Goal: Use online tool/utility: Utilize a website feature to perform a specific function

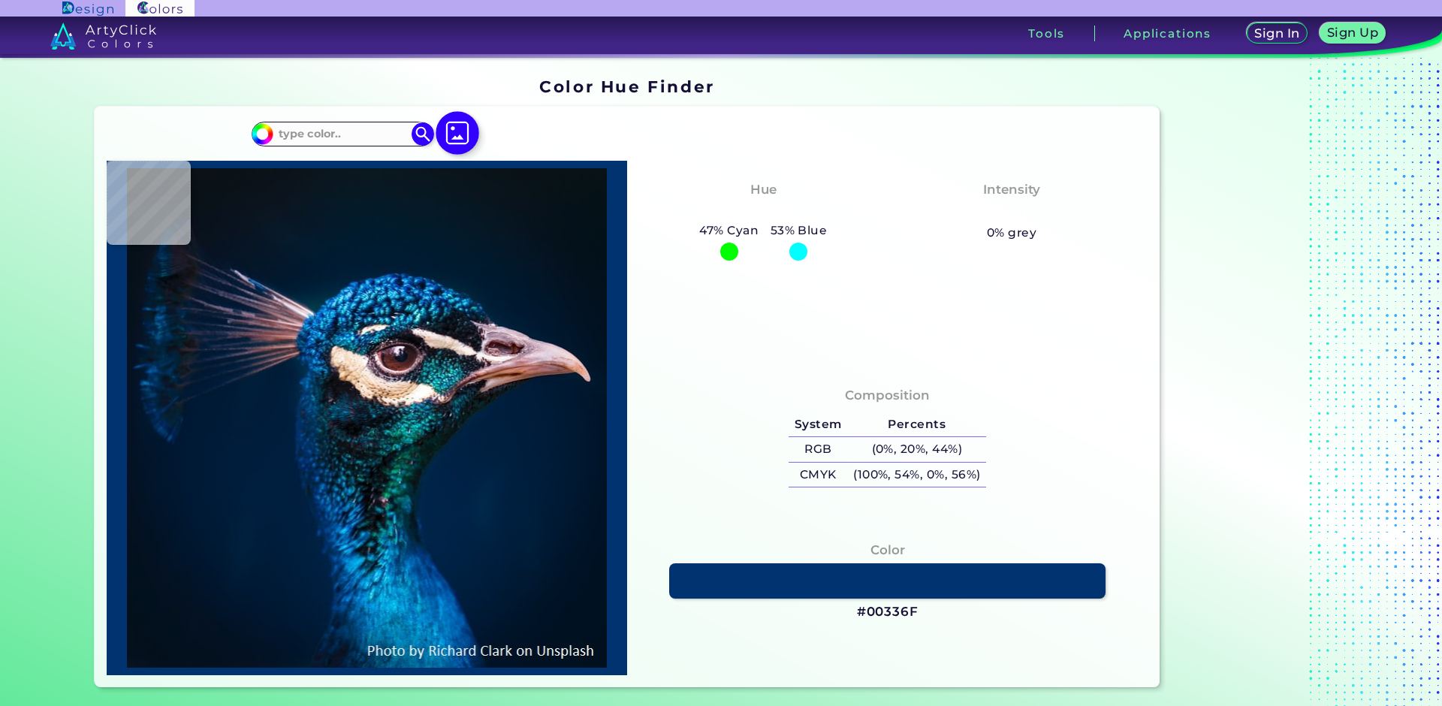
click at [456, 129] on img at bounding box center [457, 133] width 44 height 44
click at [0, 0] on input "file" at bounding box center [0, 0] width 0 height 0
type input "#ffffff"
type input "#FFFFFF"
type input "#767a5b"
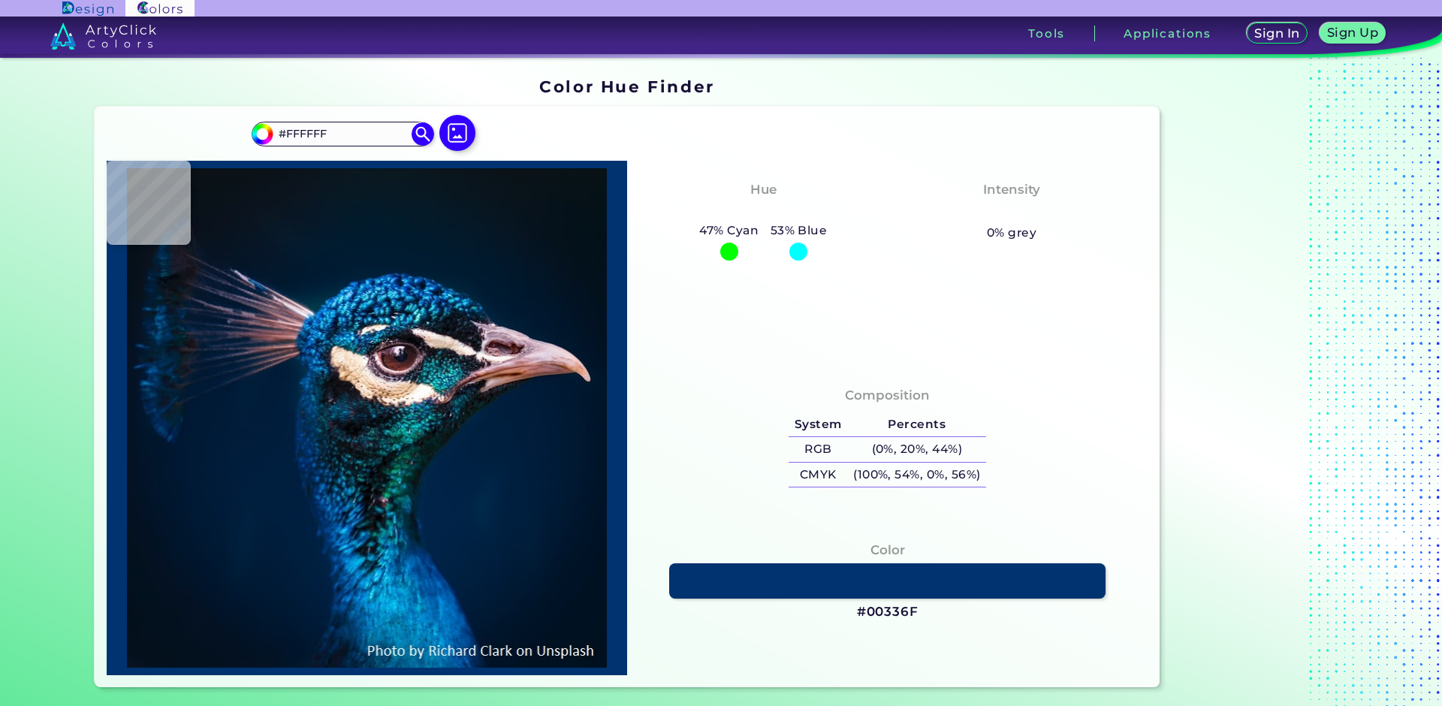
type input "#767A5B"
type input "#000000"
type input "#08080a"
type input "#08080A"
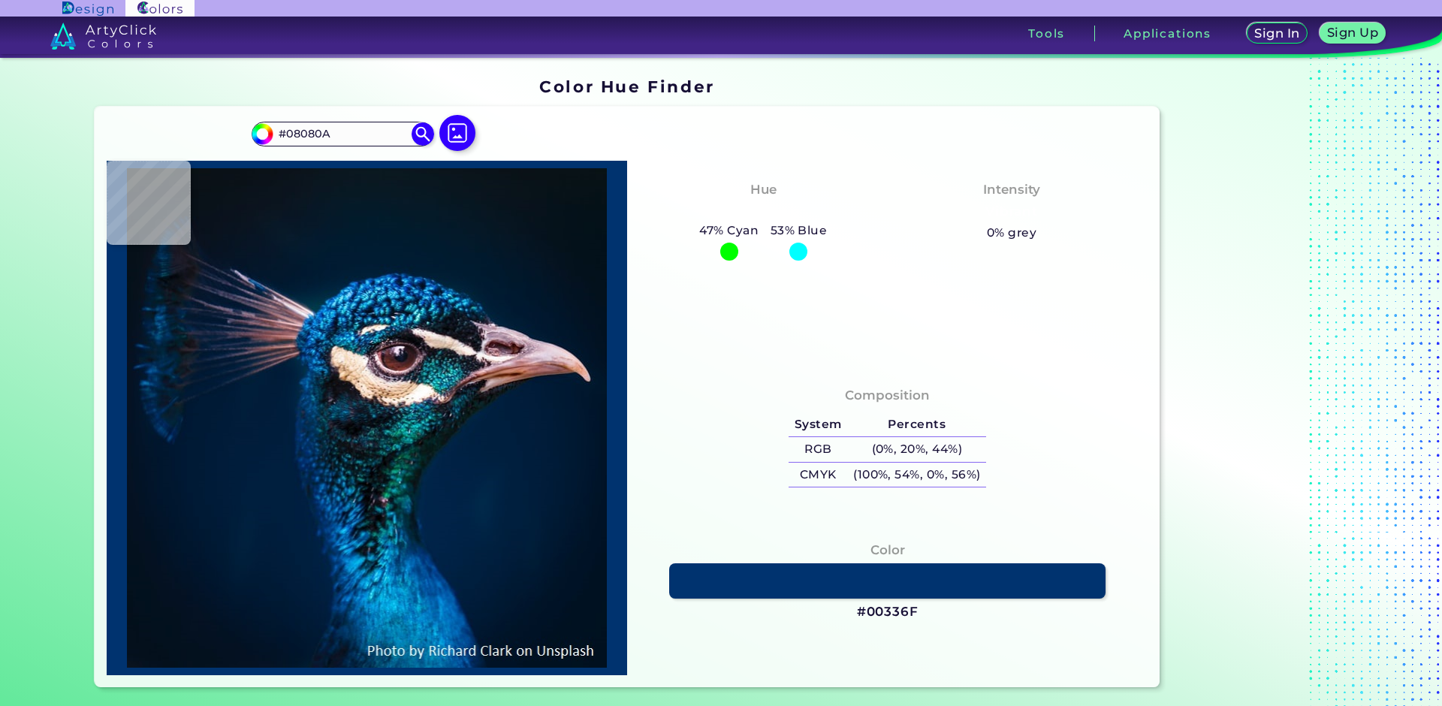
type input "#ffffff"
type input "#FFFFFF"
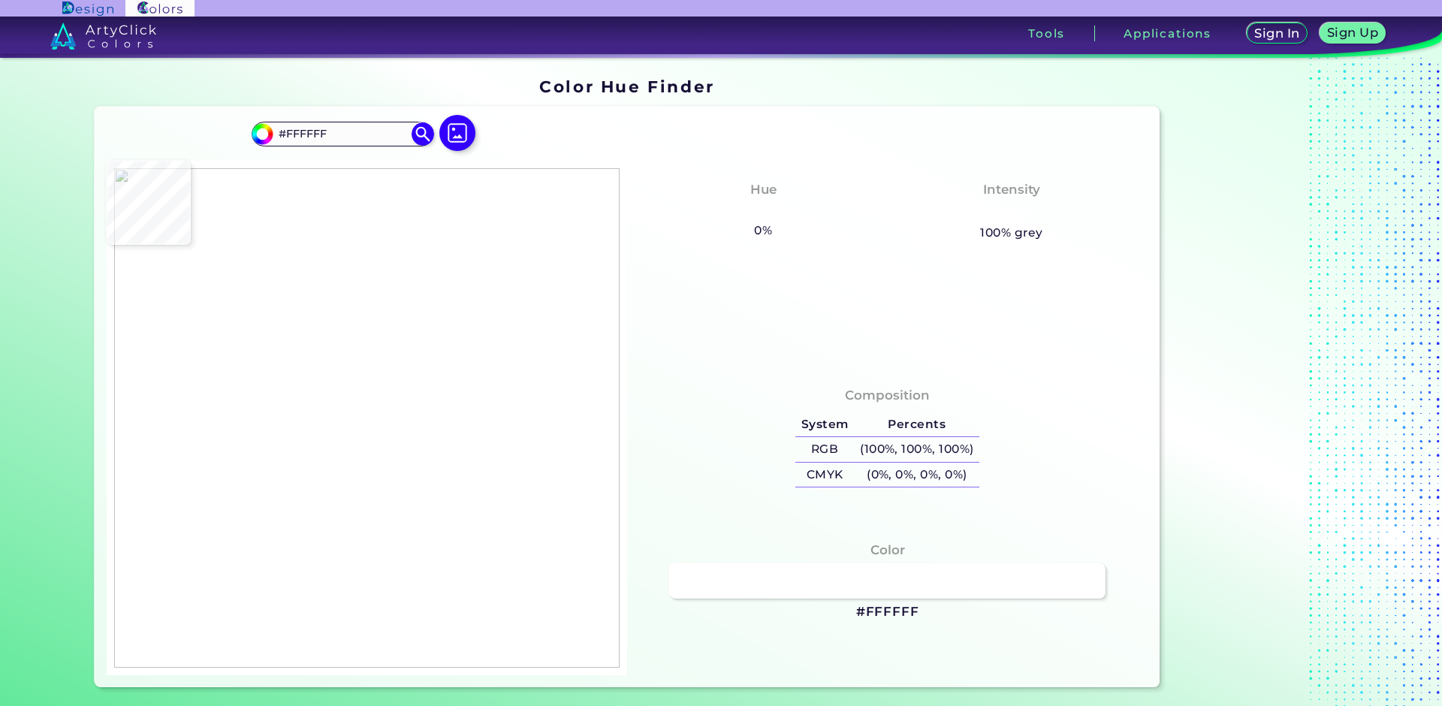
type input "#000000"
type input "#ffffff"
type input "#FFFFFF"
type input "#0e0d10"
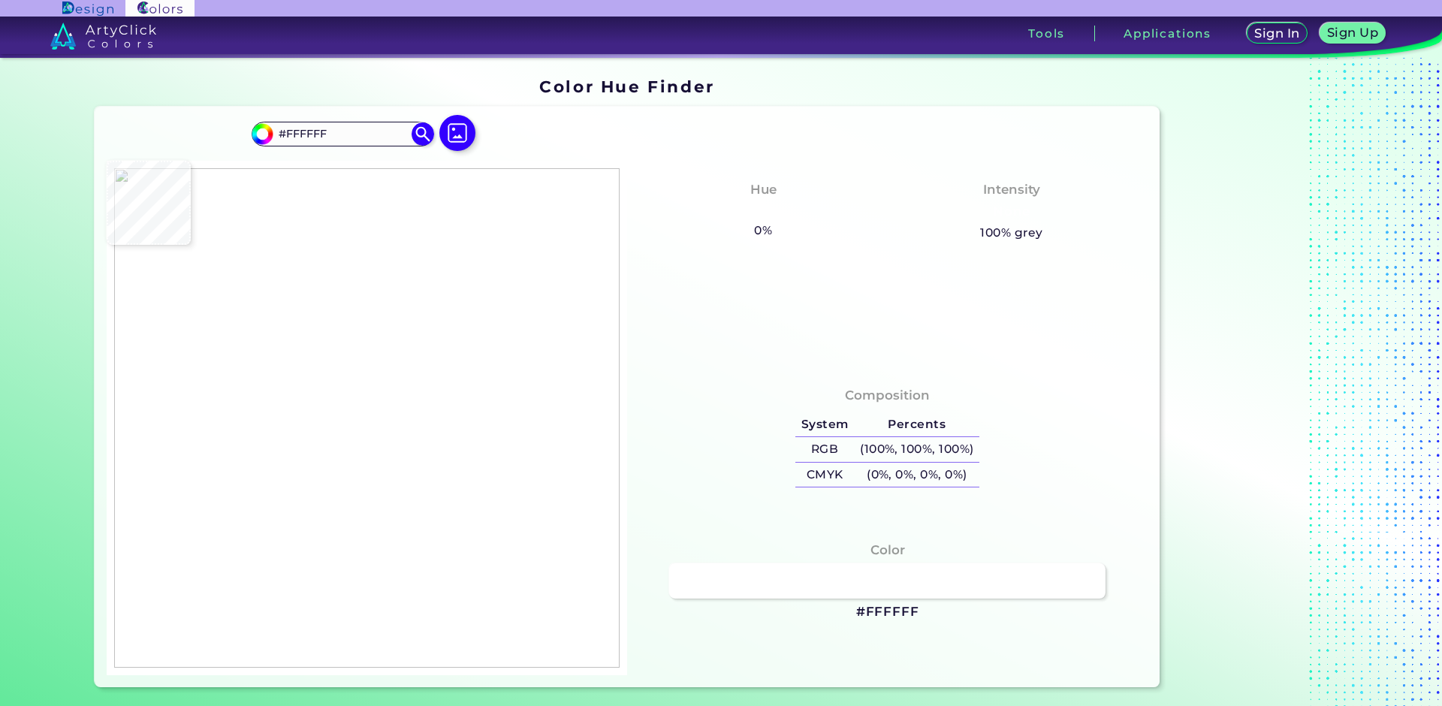
type input "#0E0D10"
type input "#000000"
type input "#ffffff"
type input "#FFFFFF"
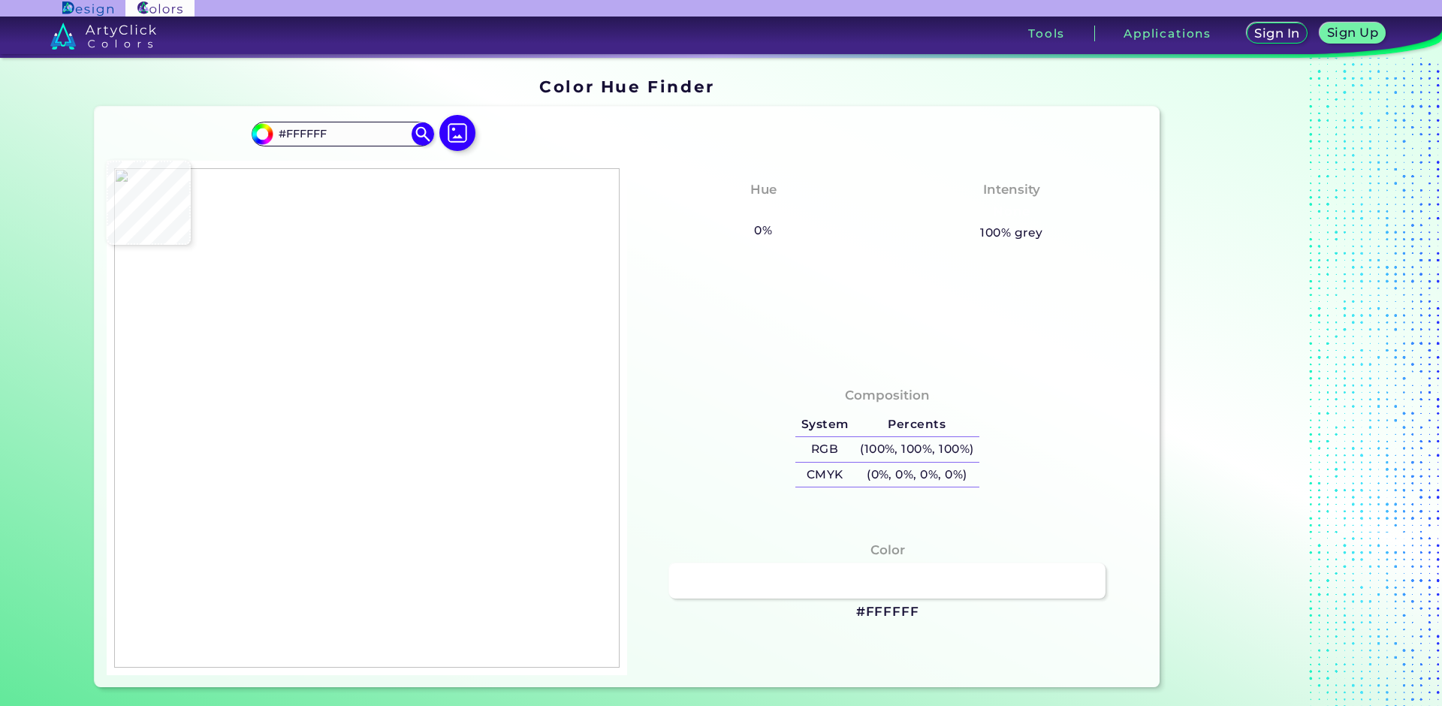
type input "#858a6a"
type input "#858A6A"
type input "#5a6642"
type input "#5A6642"
type input "#586240"
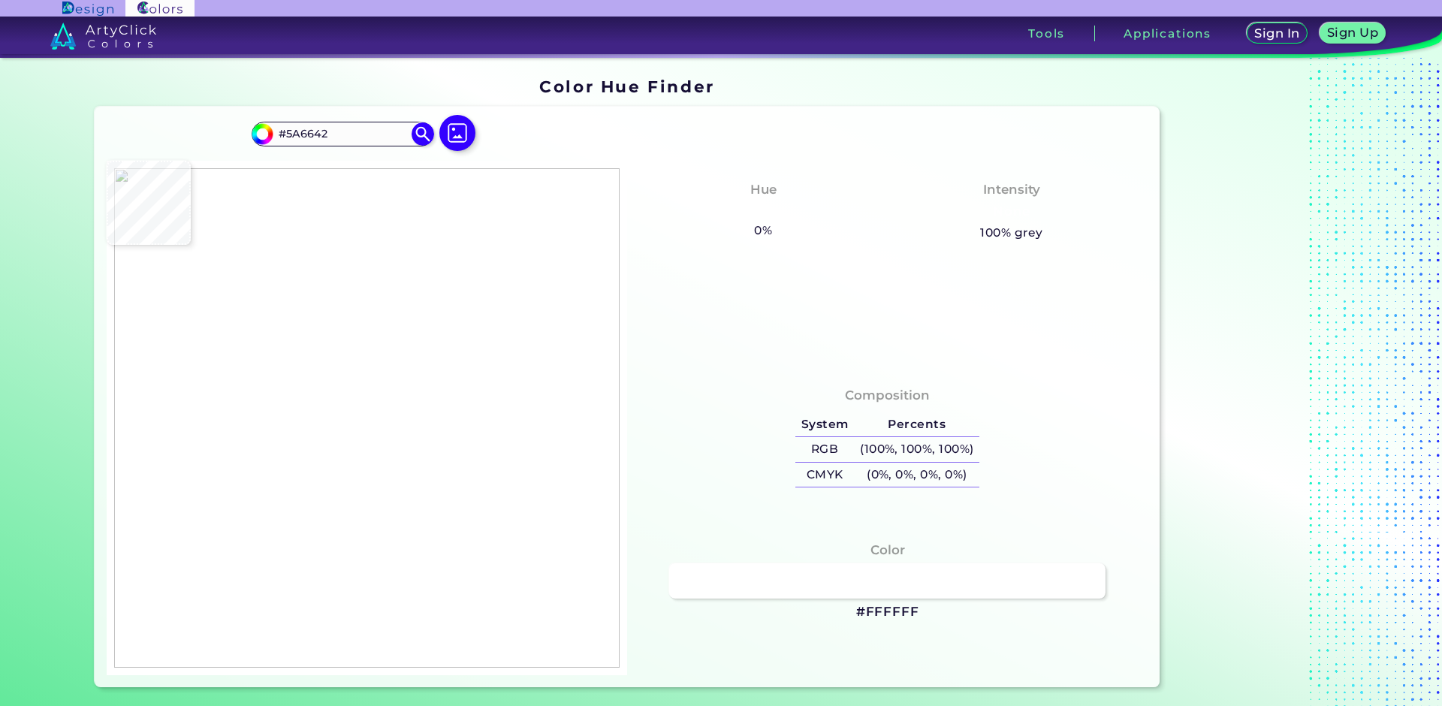
type input "#586240"
type input "#8f957a"
type input "#8F957A"
type input "#737957"
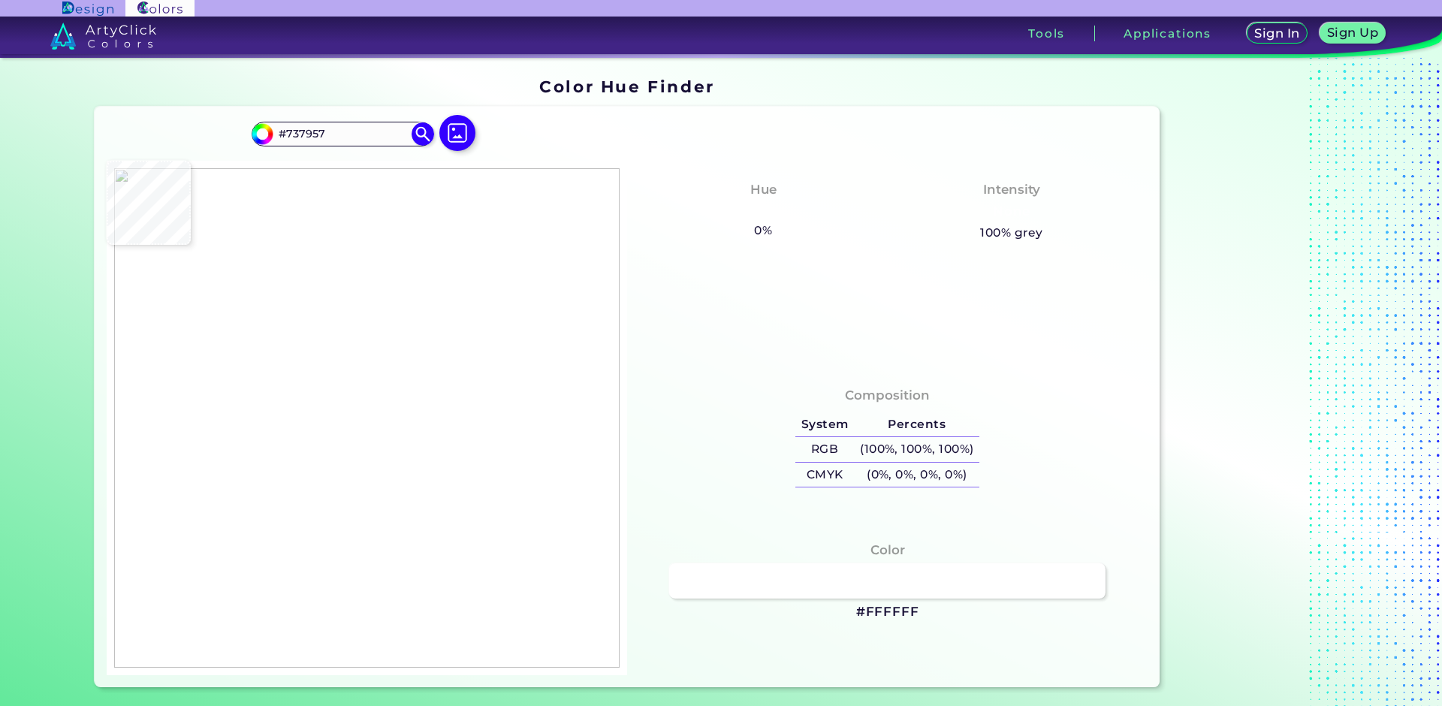
type input "#8a937a"
type input "#8A937A"
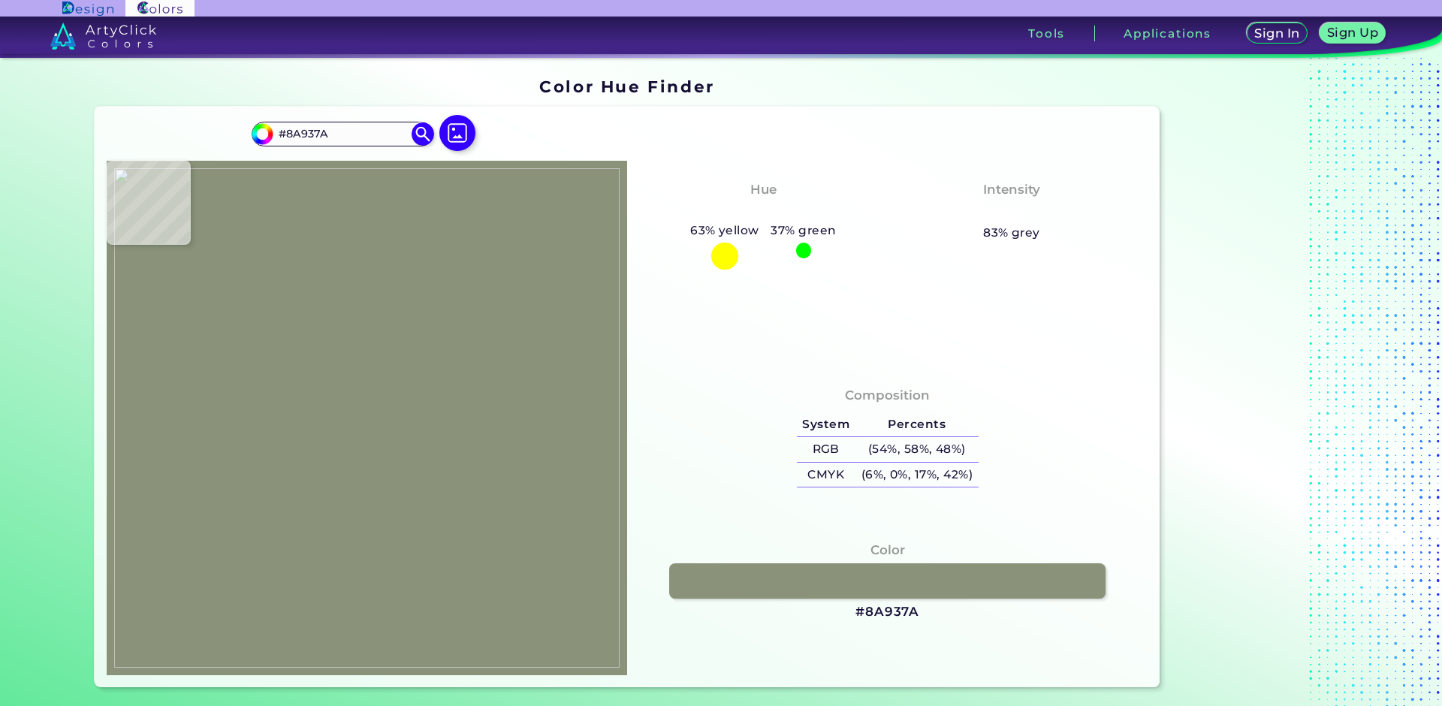
type input "#979d7d"
type input "#979D7D"
type input "#74785d"
type input "#74785D"
type input "#80846b"
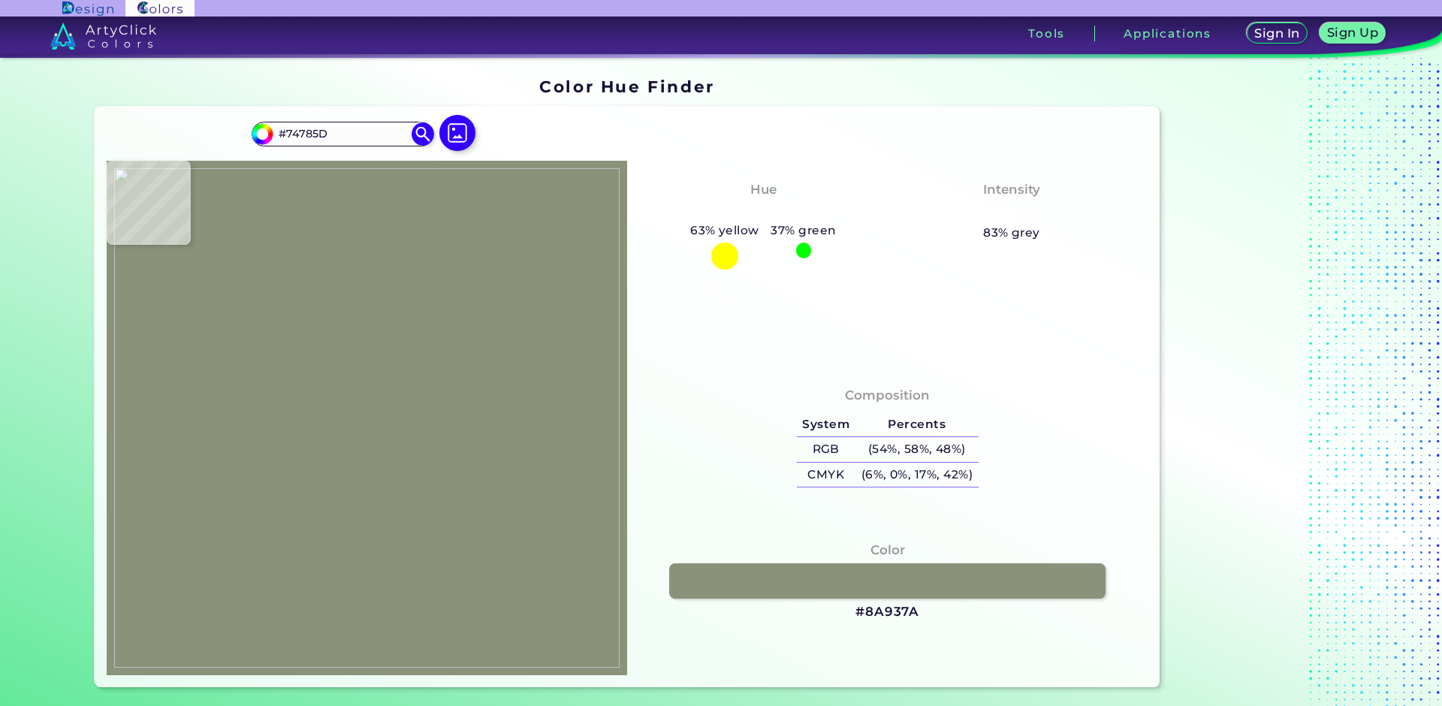
type input "#80846B"
type input "#767b5e"
type input "#767B5E"
type input "#5f6444"
type input "#5F6444"
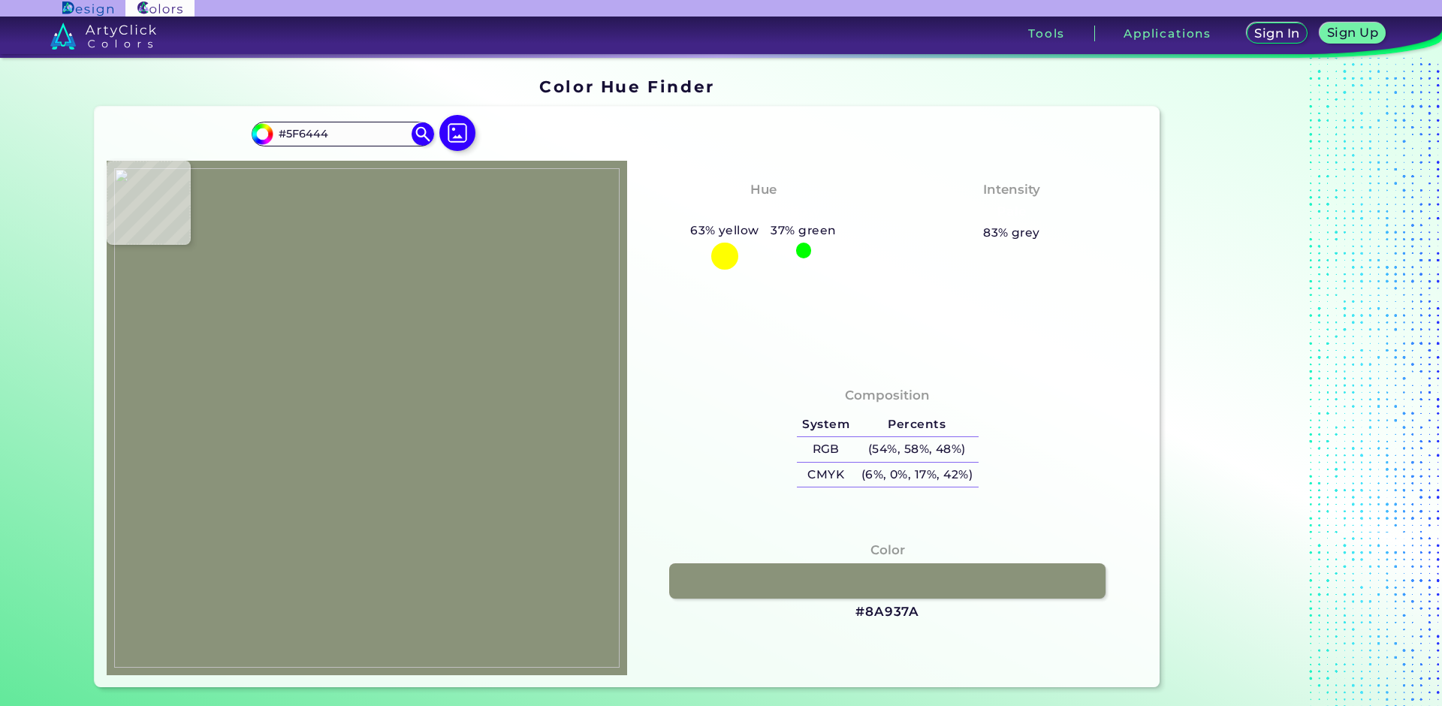
type input "#666b4c"
type input "#666B4C"
type input "#626947"
type input "#6d7251"
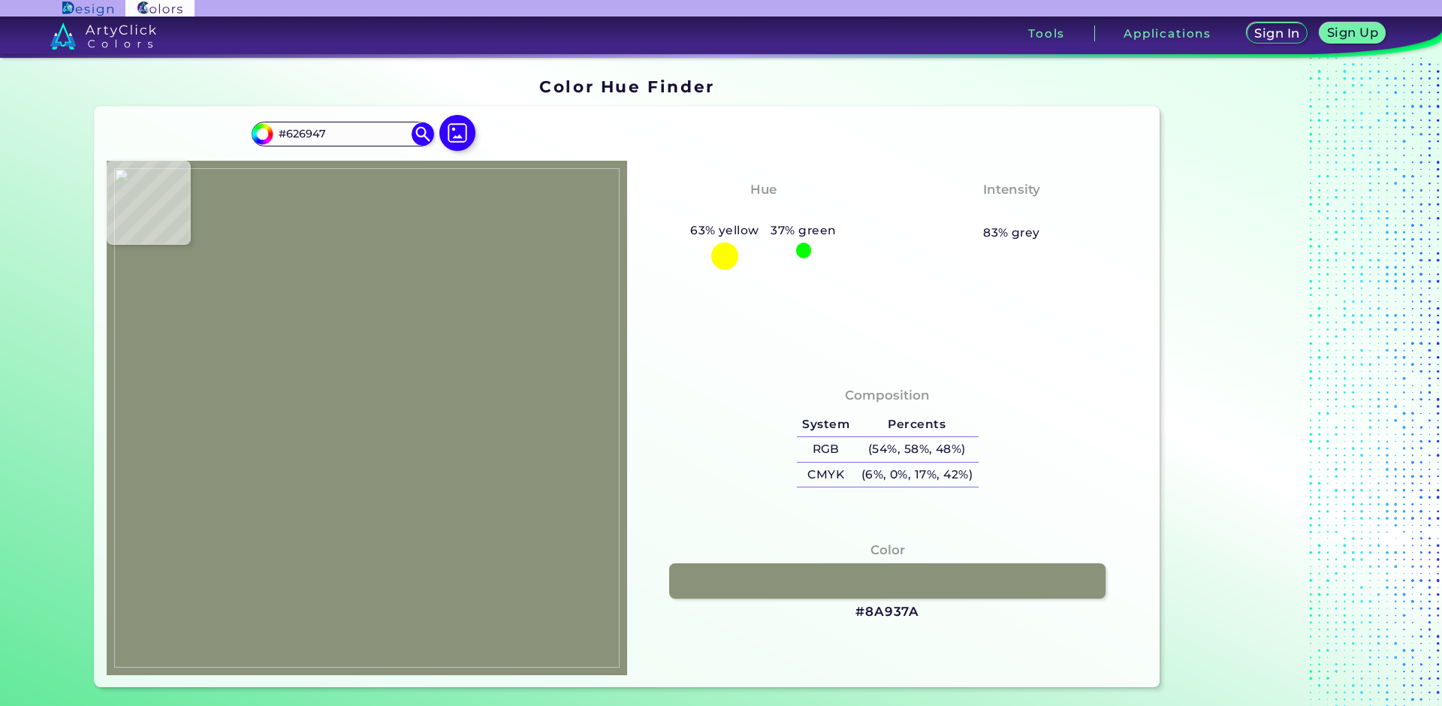
type input "#6D7251"
type input "#6e7758"
type input "#6E7758"
type input "#717a5b"
type input "#717A5B"
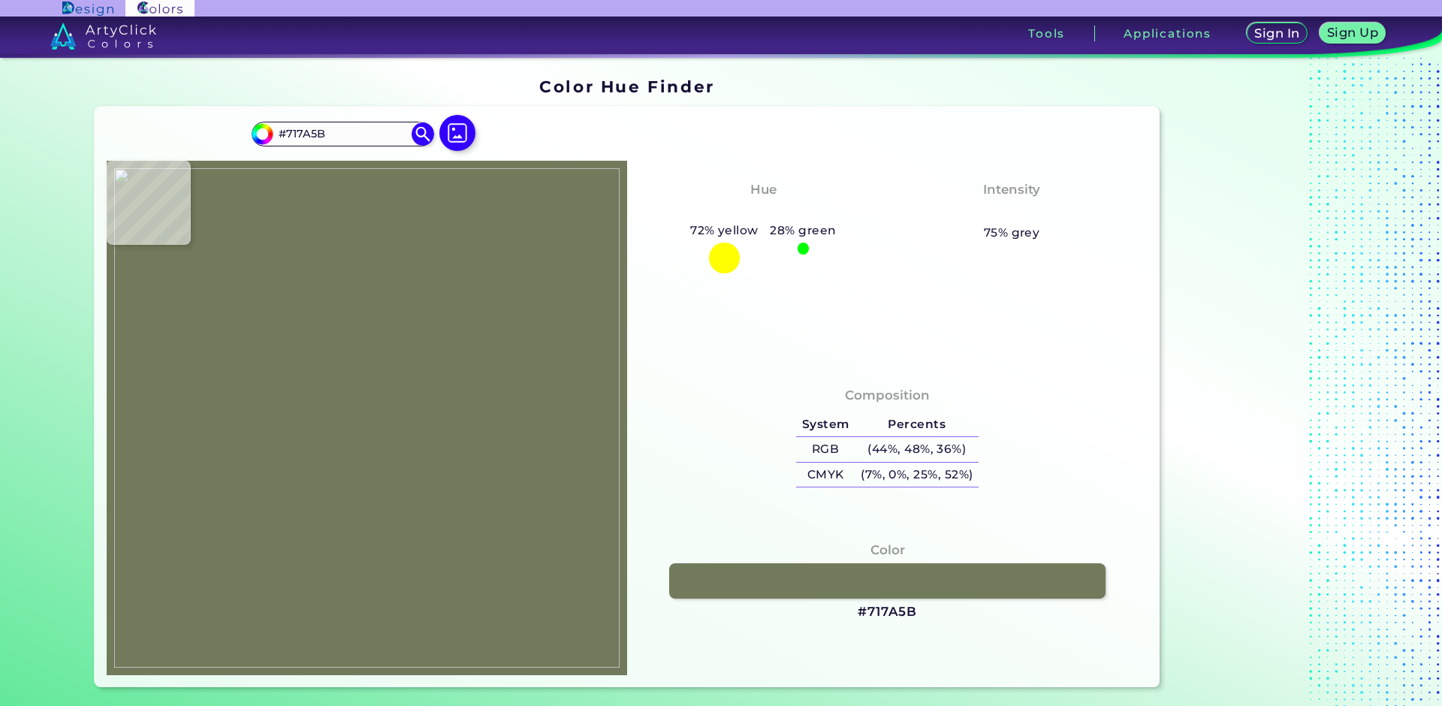
type input "#798263"
type input "#7b8465"
type input "#7B8465"
type input "#6d7754"
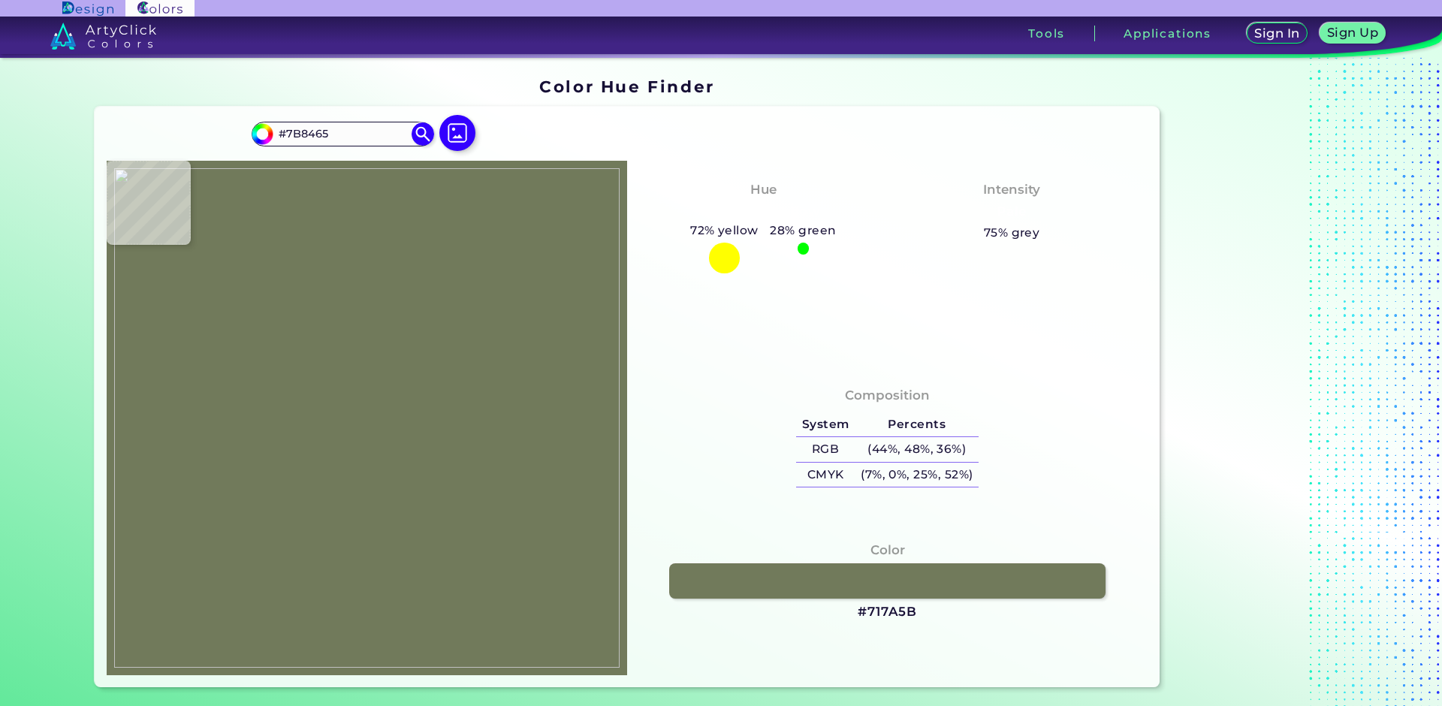
type input "#6D7754"
type input "#5a6341"
type input "#5A6341"
type input "#6d7755"
type input "#6D7755"
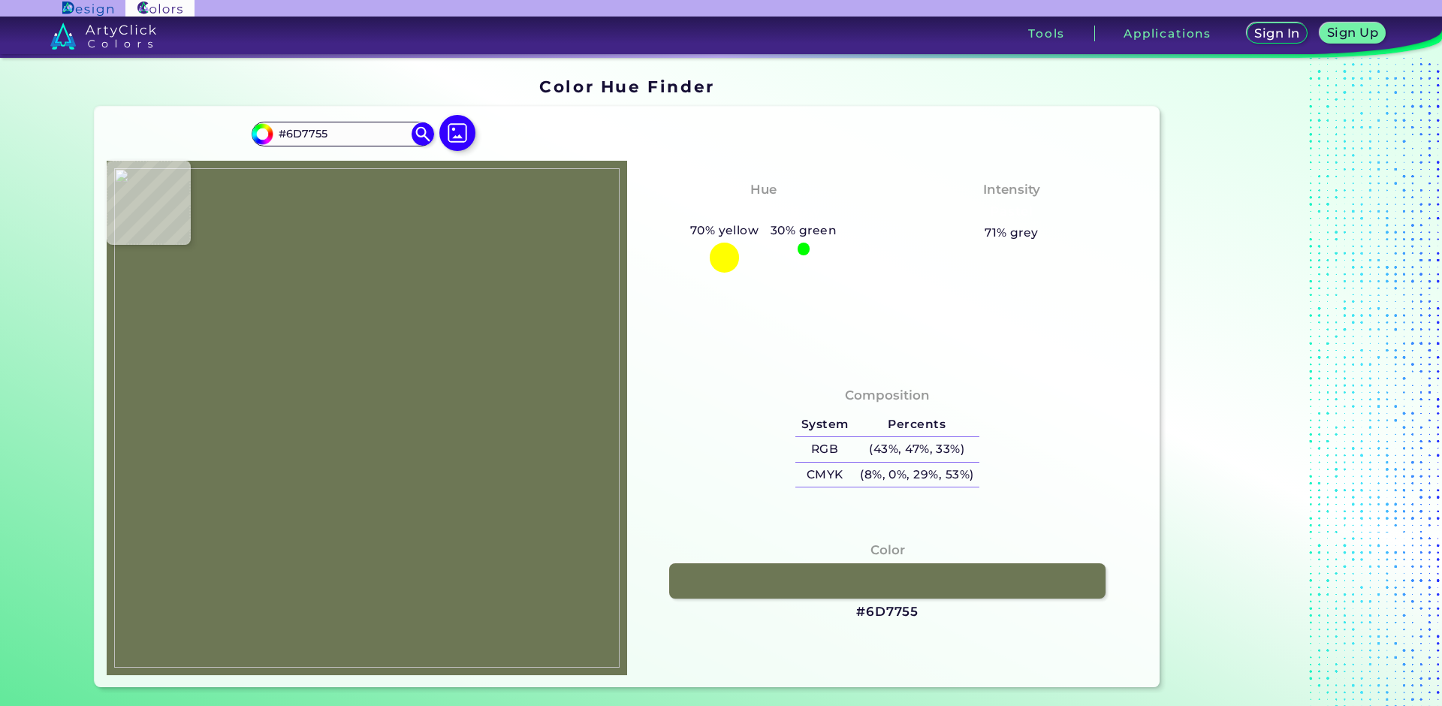
type input "#757f5d"
type input "#757F5D"
type input "#69734e"
type input "#69734E"
type input "#717c55"
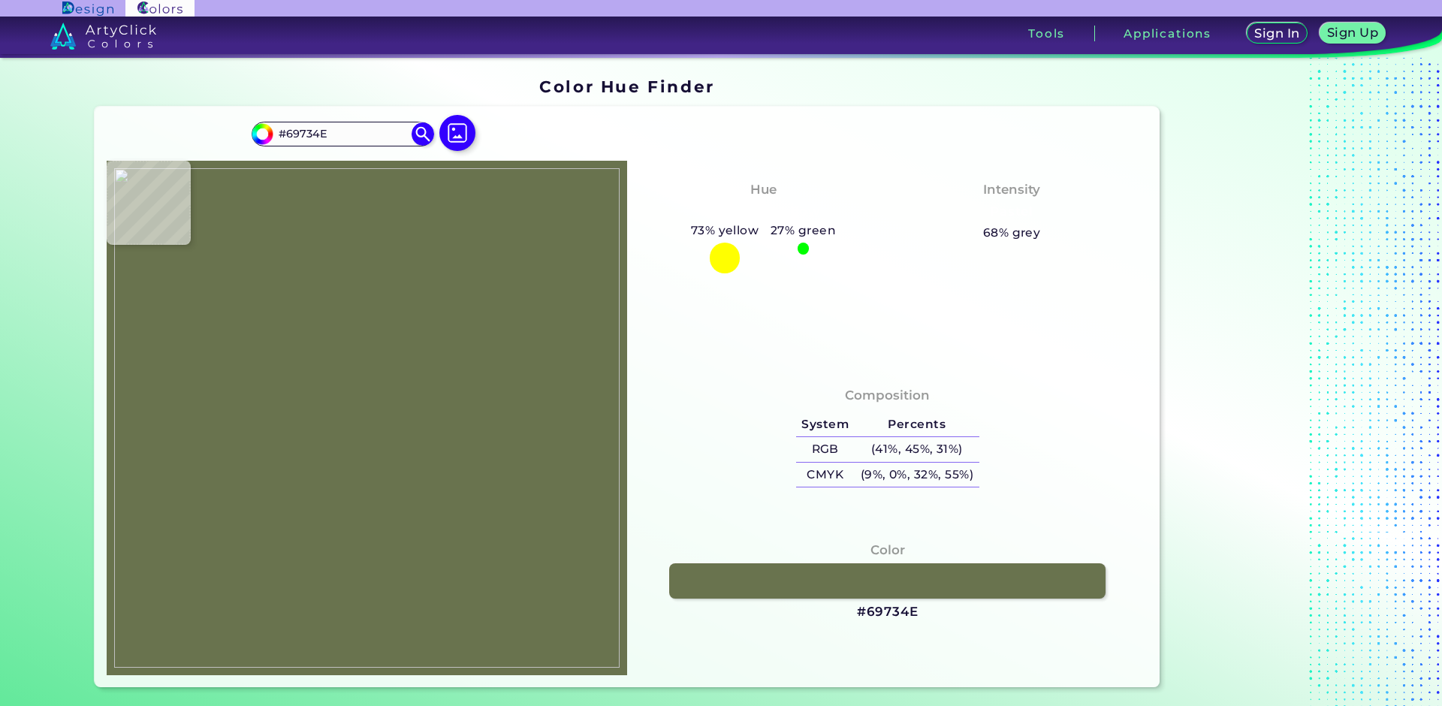
type input "#717C55"
type input "#909a75"
type input "#909A75"
type input "#848e6b"
type input "#848E6B"
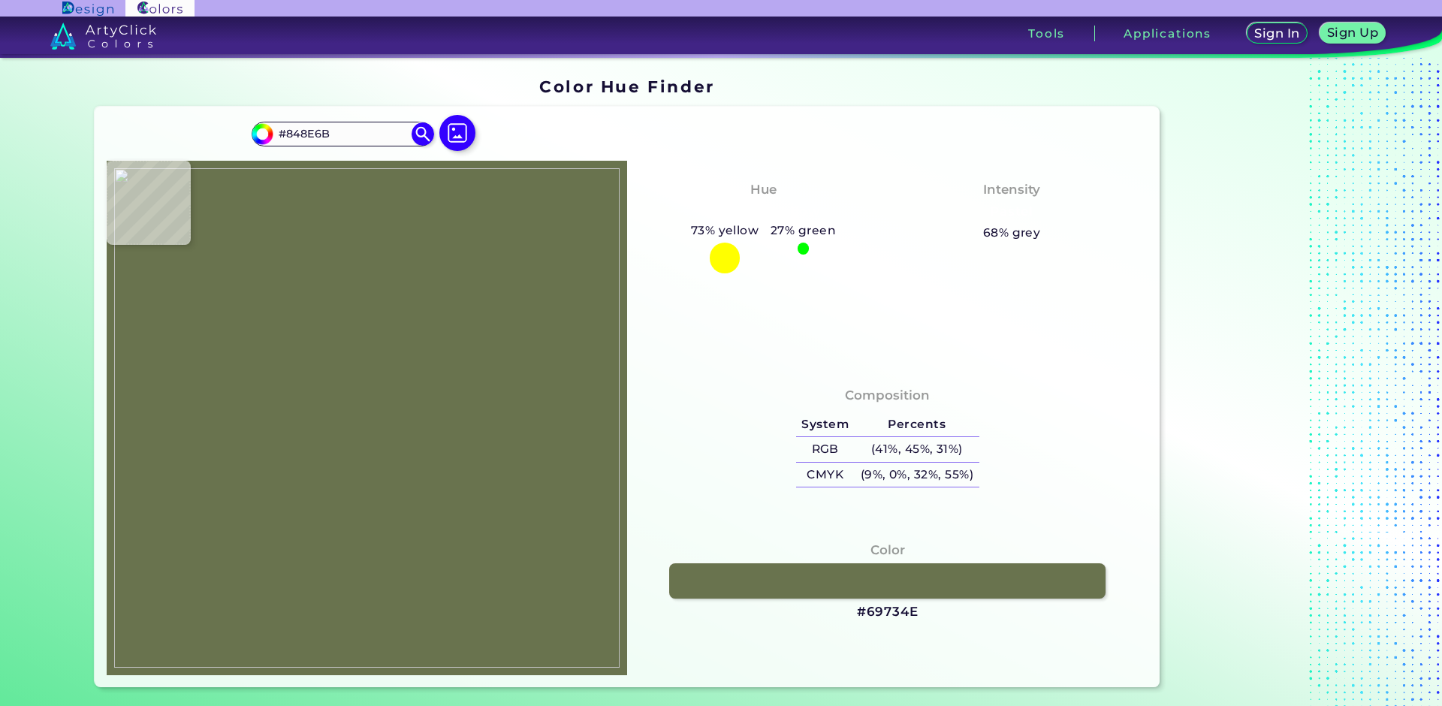
type input "#98a182"
type input "#98A182"
type input "#9ca489"
type input "#9CA489"
type input "#9ea789"
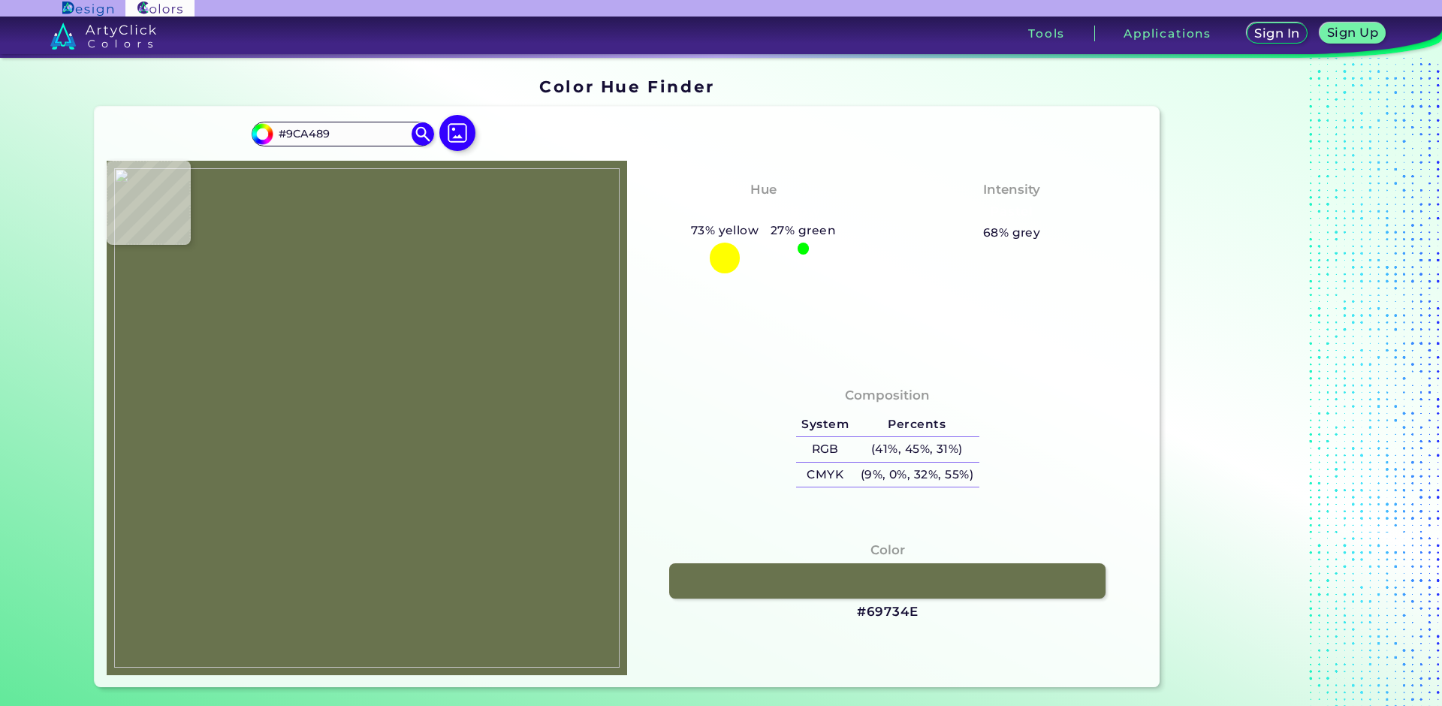
type input "#9EA789"
type input "#8b9574"
type input "#8B9574"
type input "#808a66"
type input "#808A66"
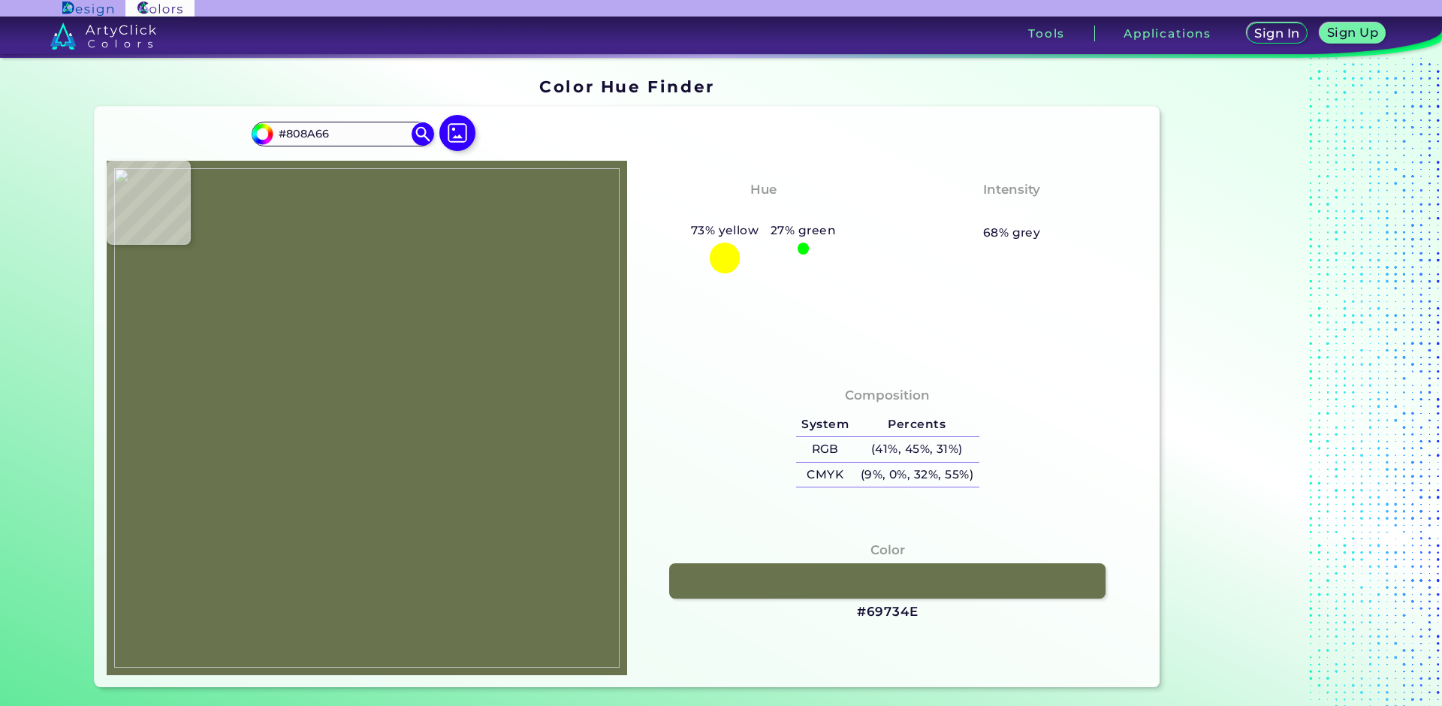
type input "#7d8762"
type input "#7D8762"
type input "#76805b"
type input "#76805B"
type input "#838d69"
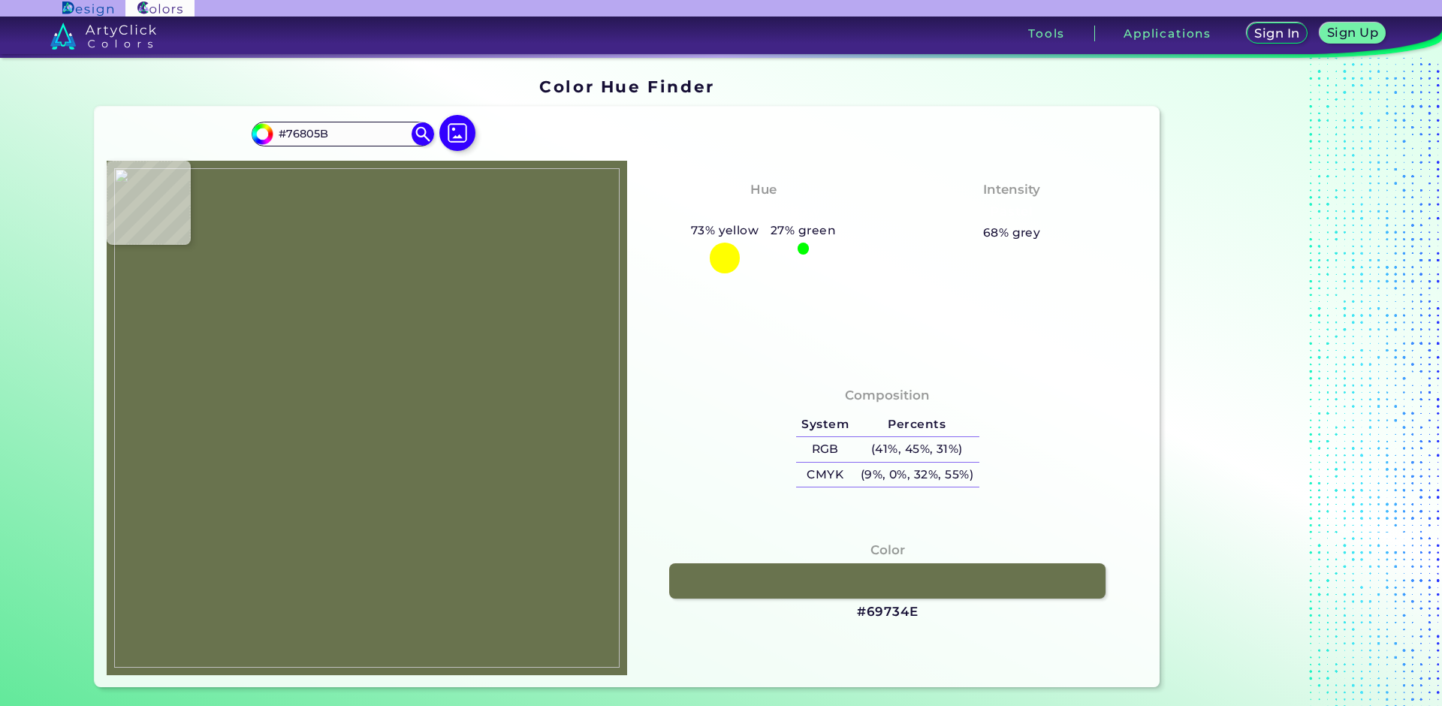
type input "#838D69"
type input "#86906c"
type input "#86906C"
type input "#8f9977"
type input "#8F9977"
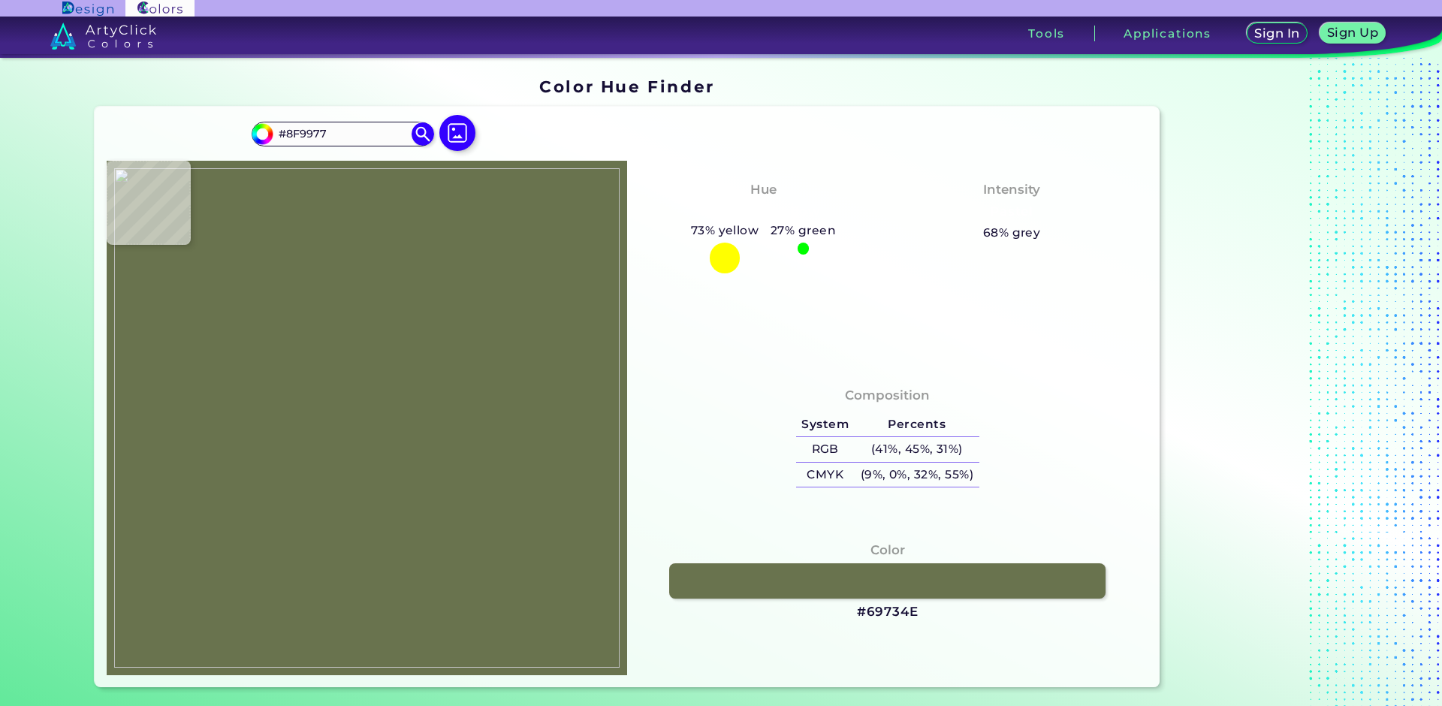
type input "#9aa384"
type input "#9AA384"
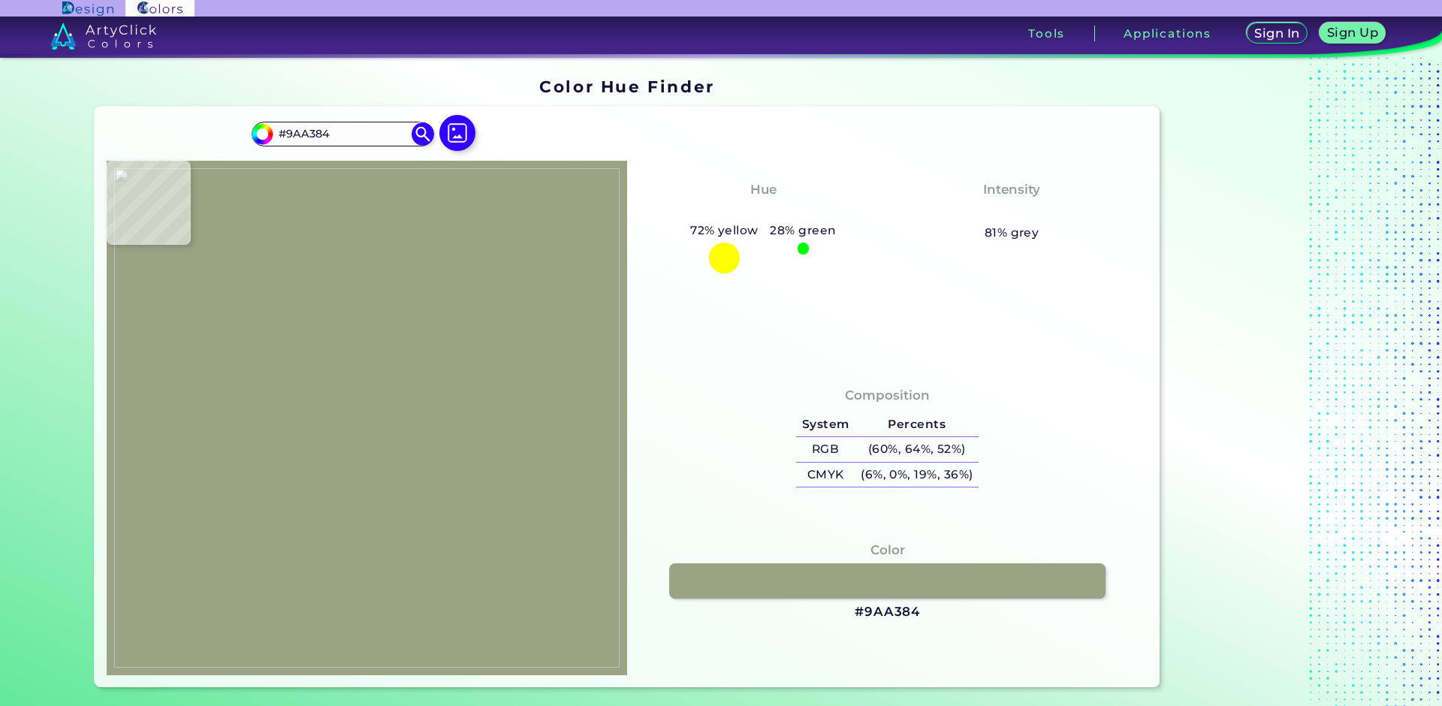
type input "#98a184"
type input "#98A184"
type input "#818c6a"
type input "#818C6A"
type input "#85906d"
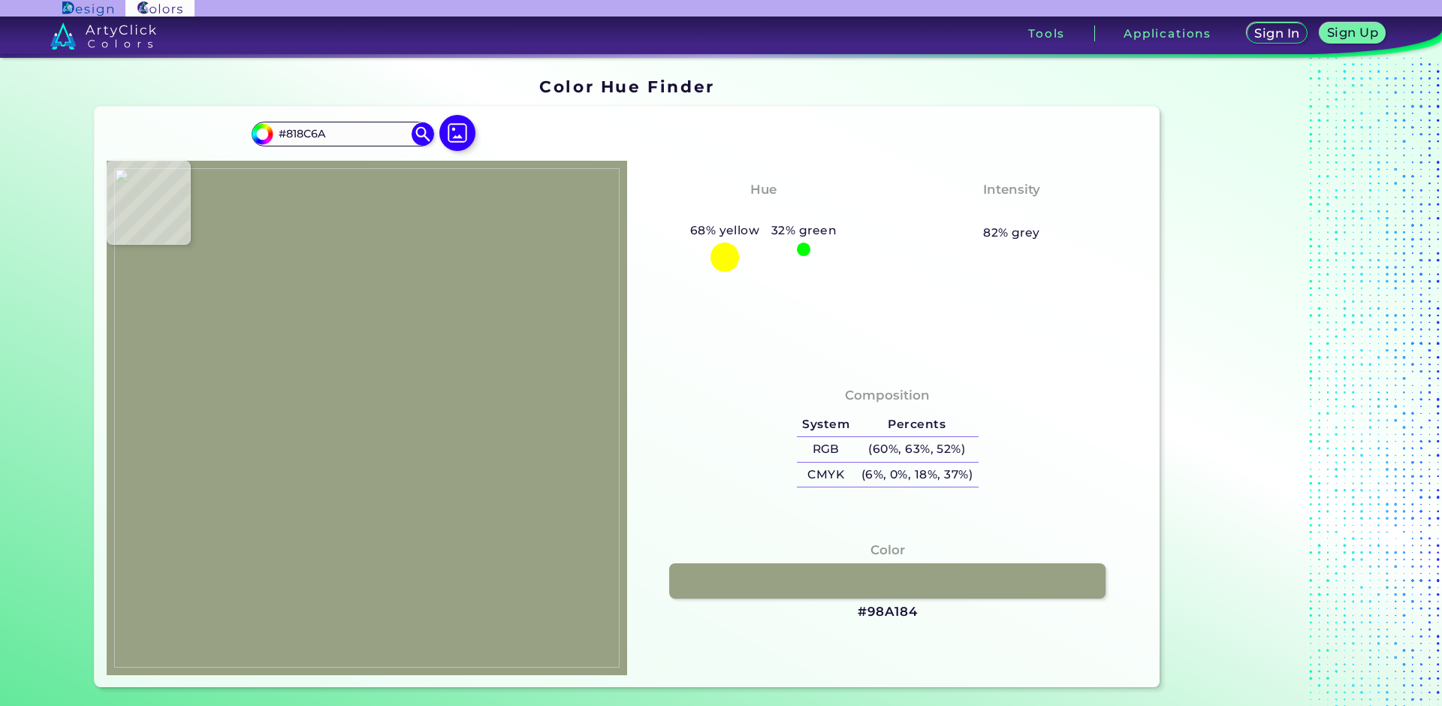
type input "#85906D"
type input "#929d7b"
type input "#929D7B"
type input "#99a485"
type input "#99A485"
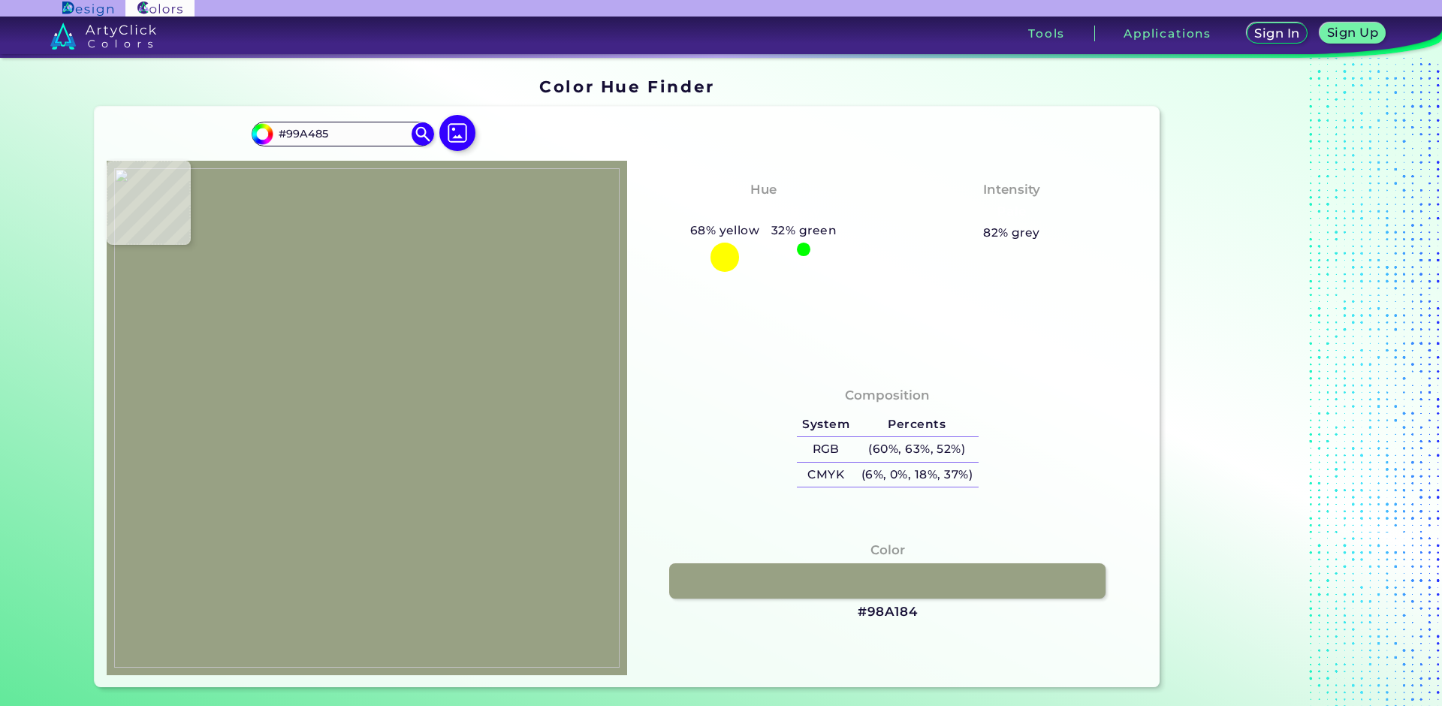
type input "#97a082"
type input "#97A082"
type input "#919b79"
type input "#919B79"
type input "#6c7550"
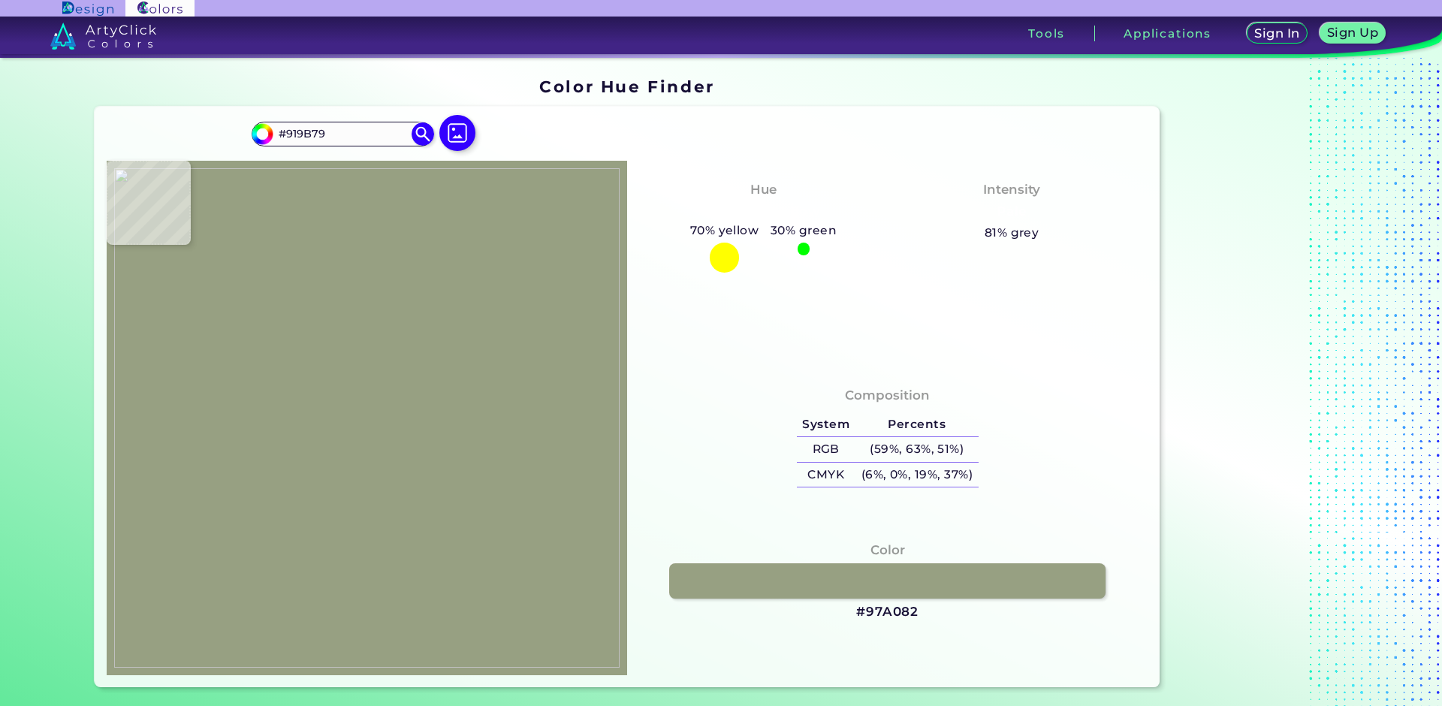
type input "#6C7550"
type input "#8d9572"
type input "#8D9572"
type input "#959d7f"
type input "#959D7F"
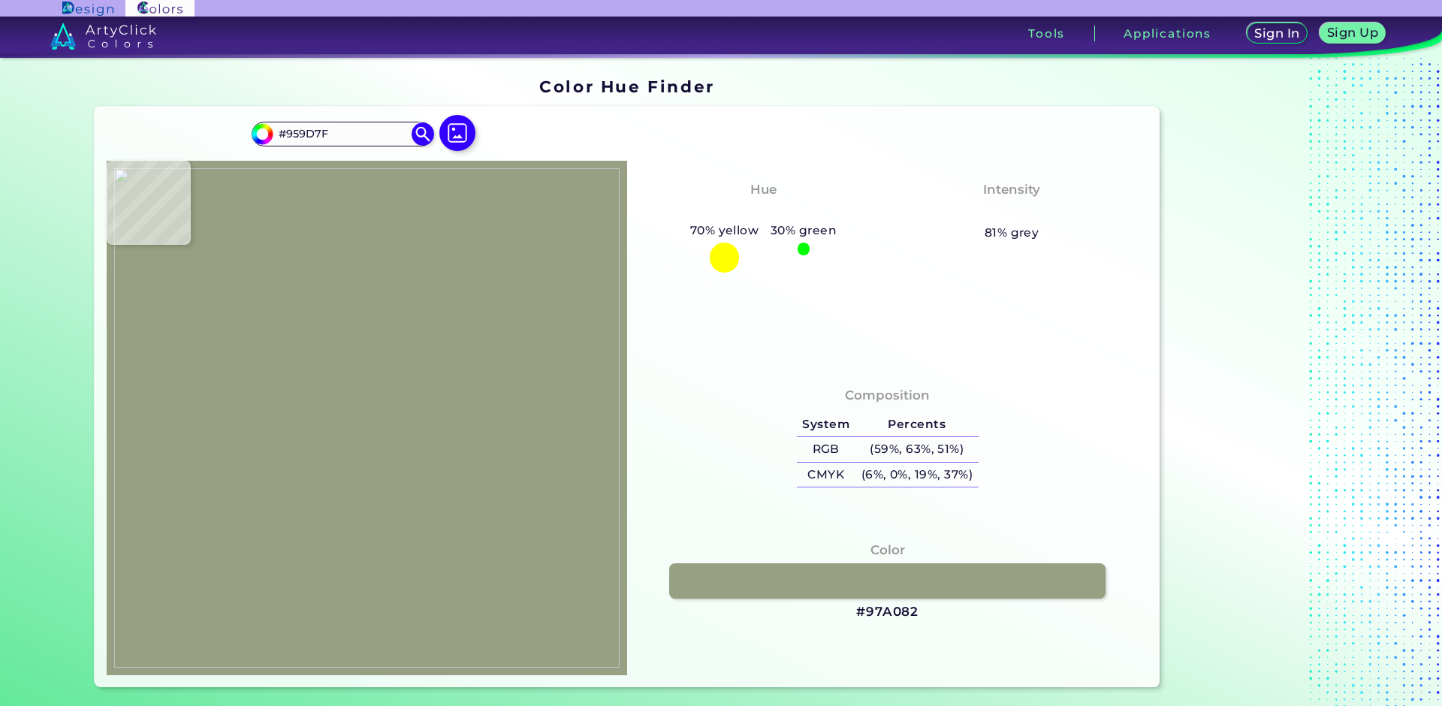
type input "#969d7c"
type input "#969D7C"
type input "#848b6a"
type input "#848B6A"
type input "#79805f"
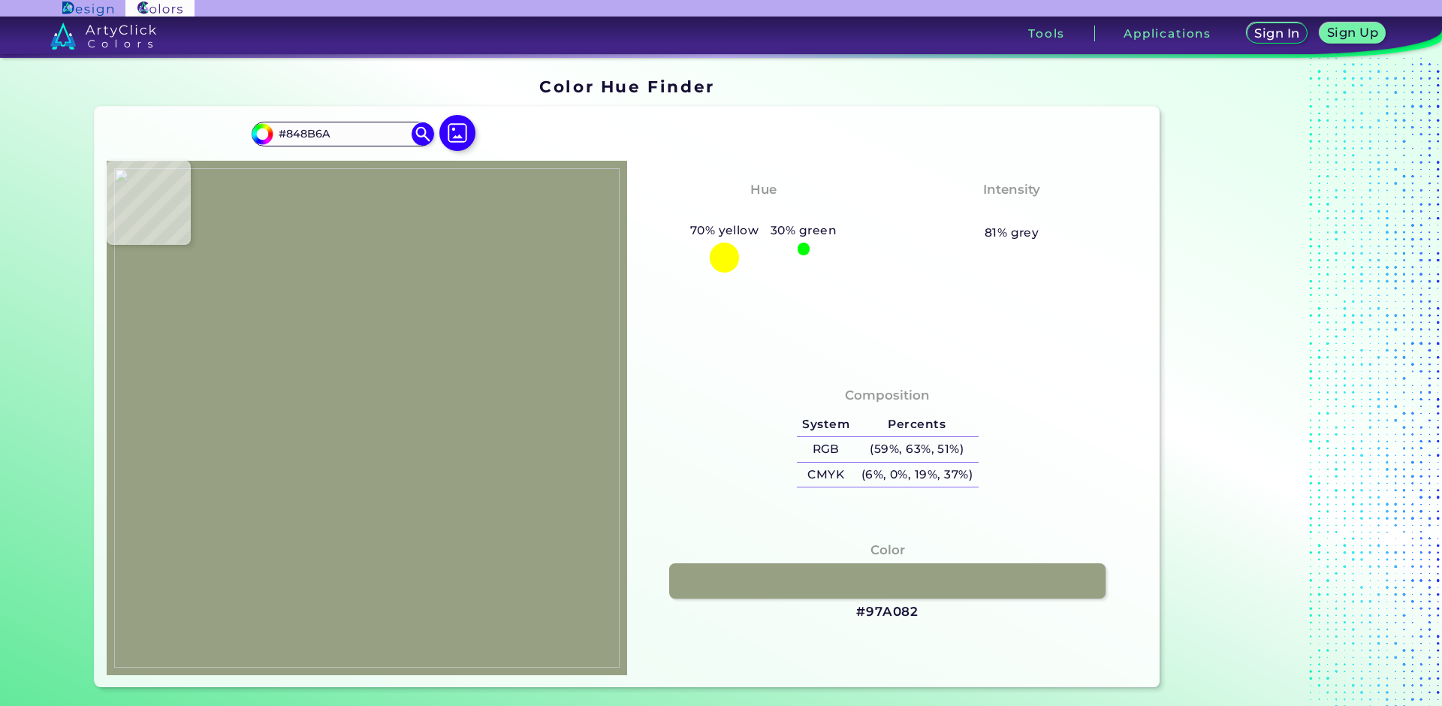
type input "#79805F"
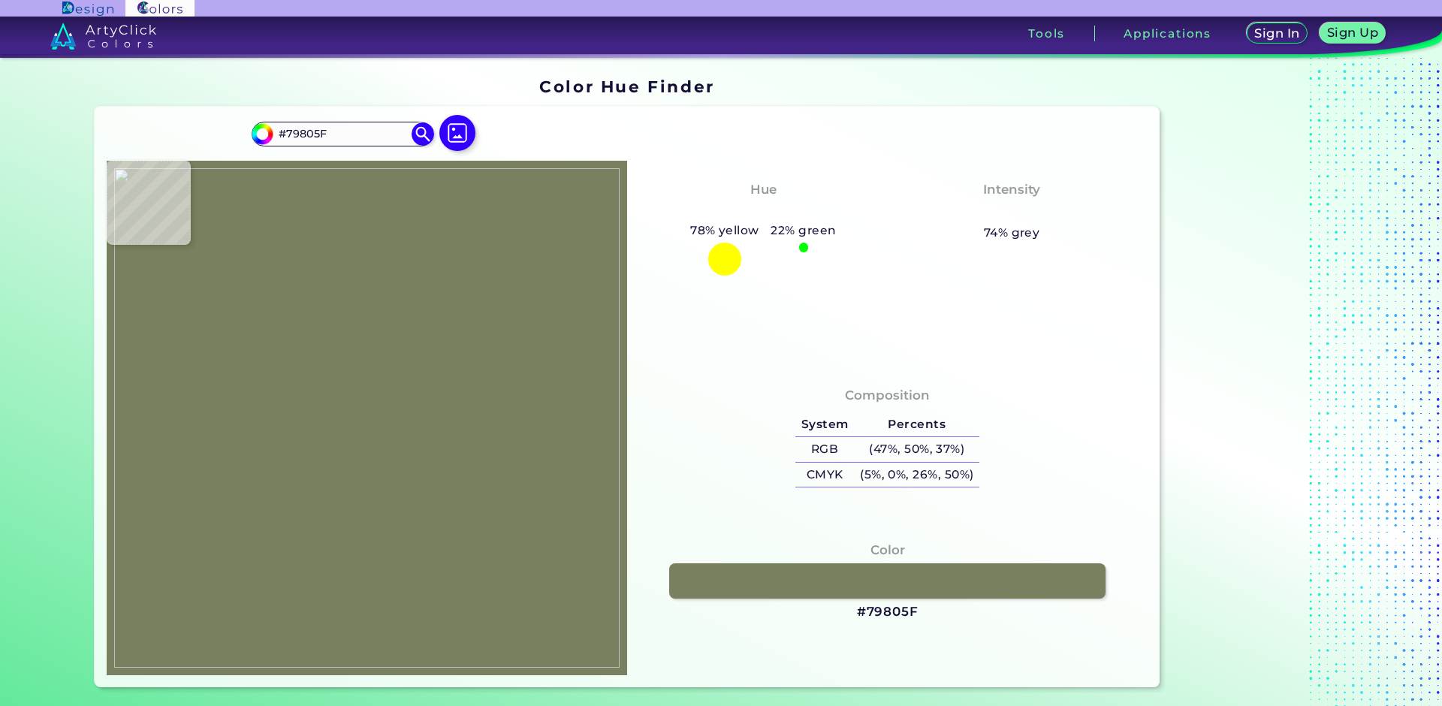
type input "#878d6c"
type input "#878D6C"
type input "#808665"
type input "#89906f"
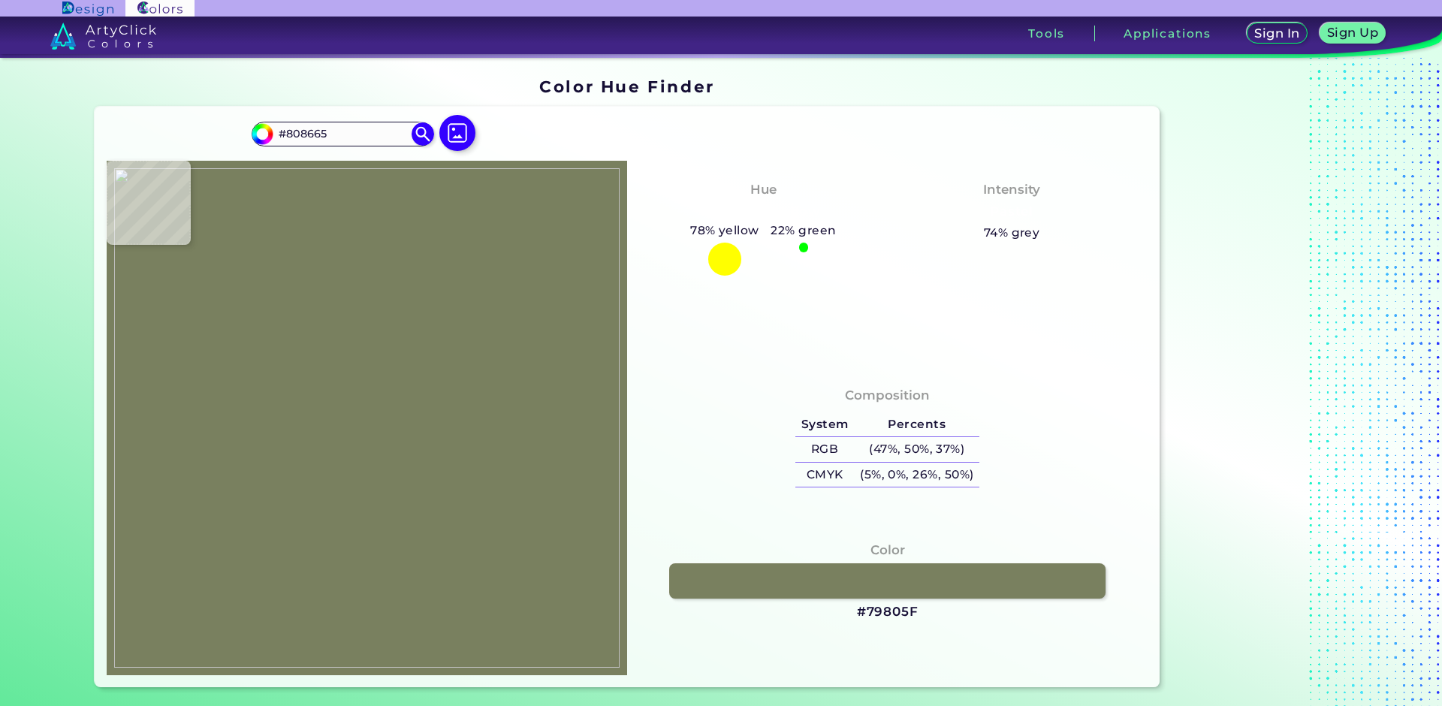
type input "#89906F"
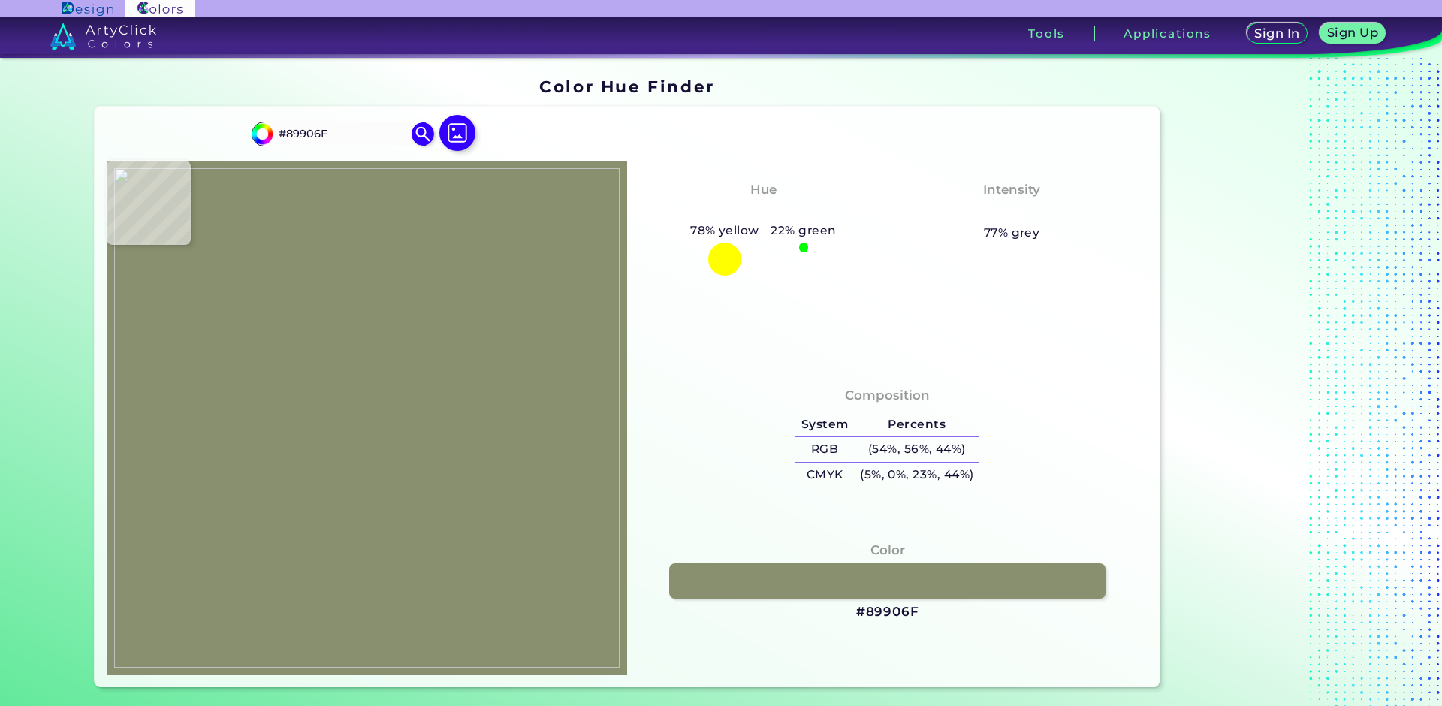
type input "#949e7c"
type input "#949E7C"
type input "#919c7b"
type input "#919C7B"
type input "#8b9575"
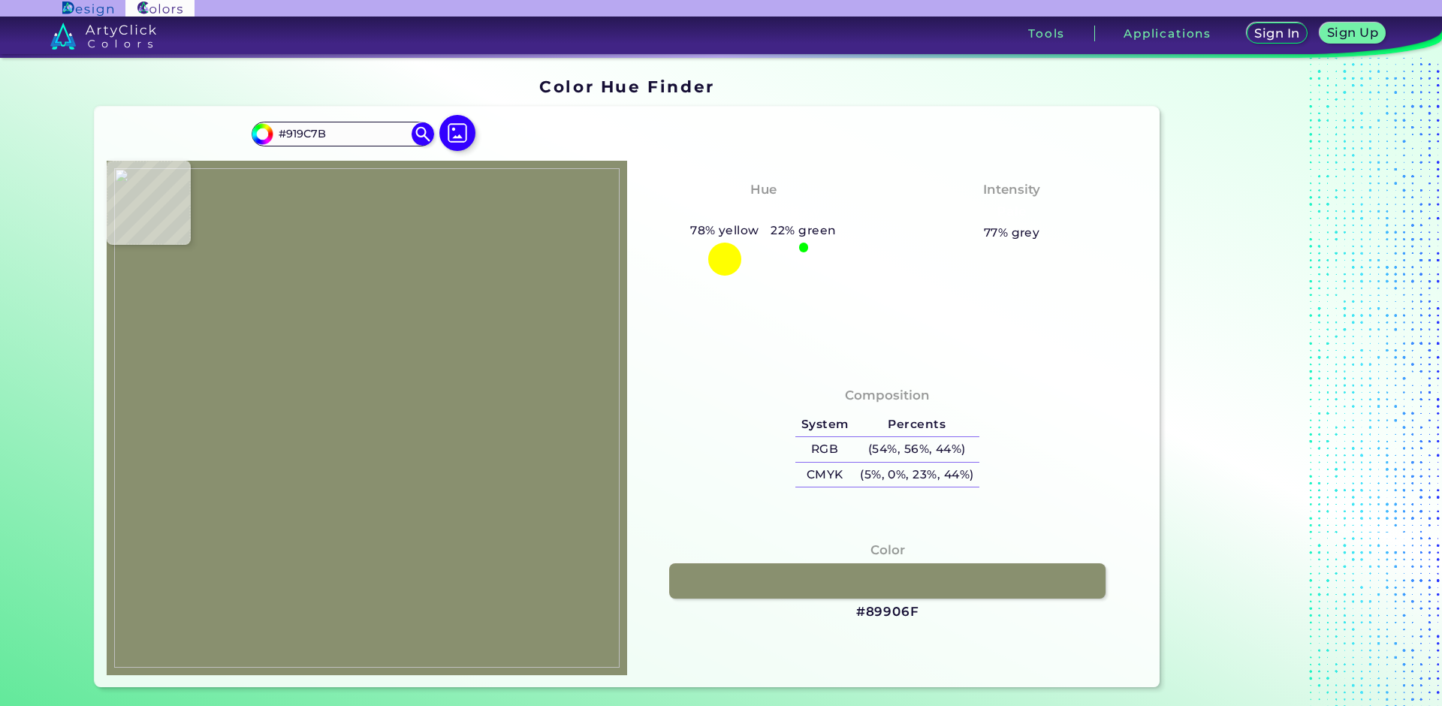
type input "#8B9575"
type input "#869070"
type input "#858f6e"
type input "#858F6E"
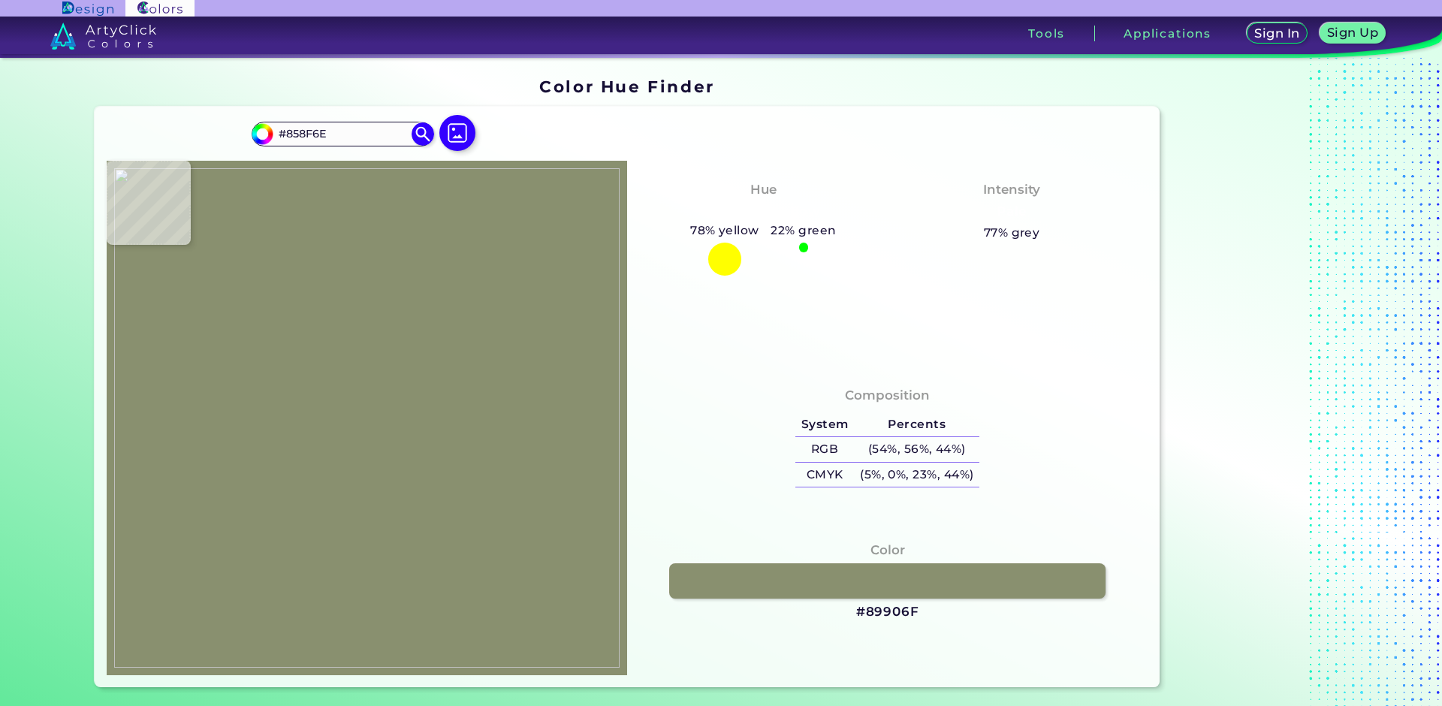
type input "#737d5a"
type input "#737D5A"
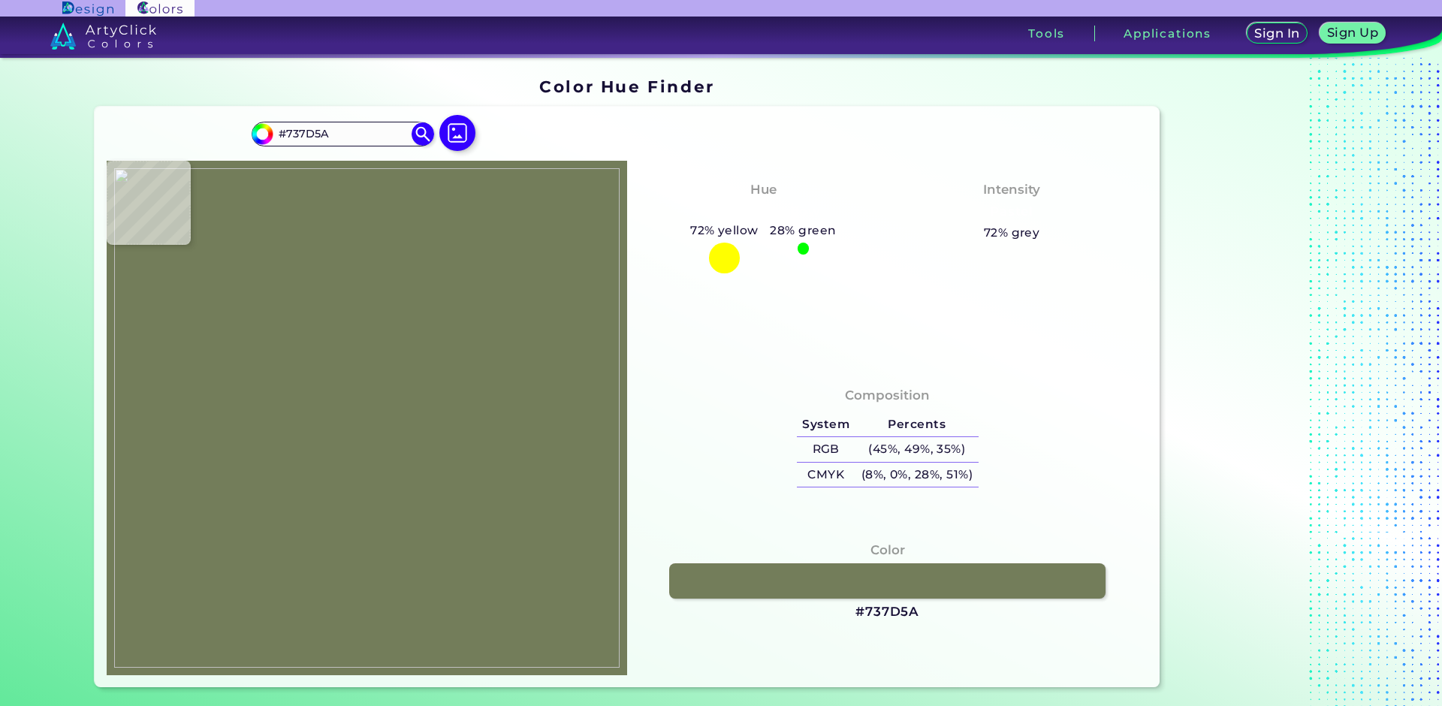
type input "#838d6b"
type input "#838D6B"
type input "#99a283"
type input "#99A283"
type input "#97a081"
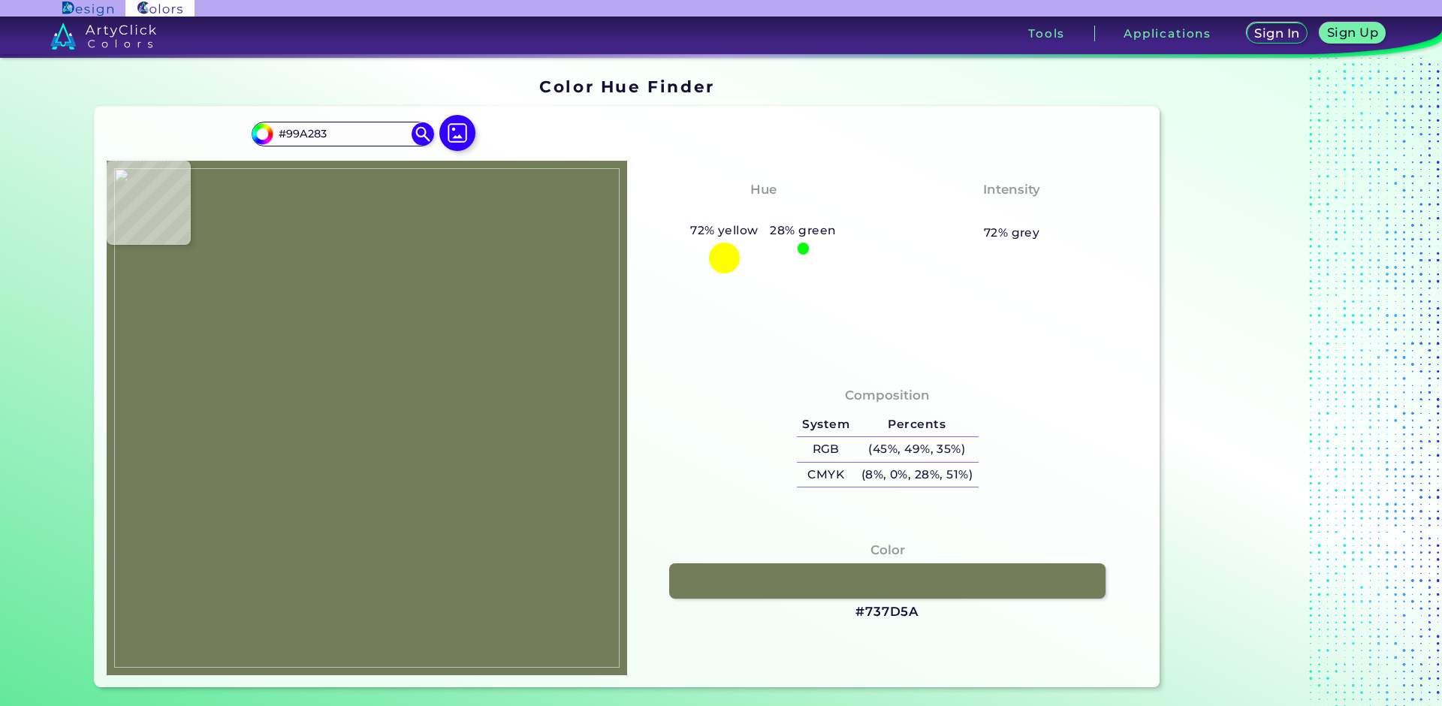
type input "#97A081"
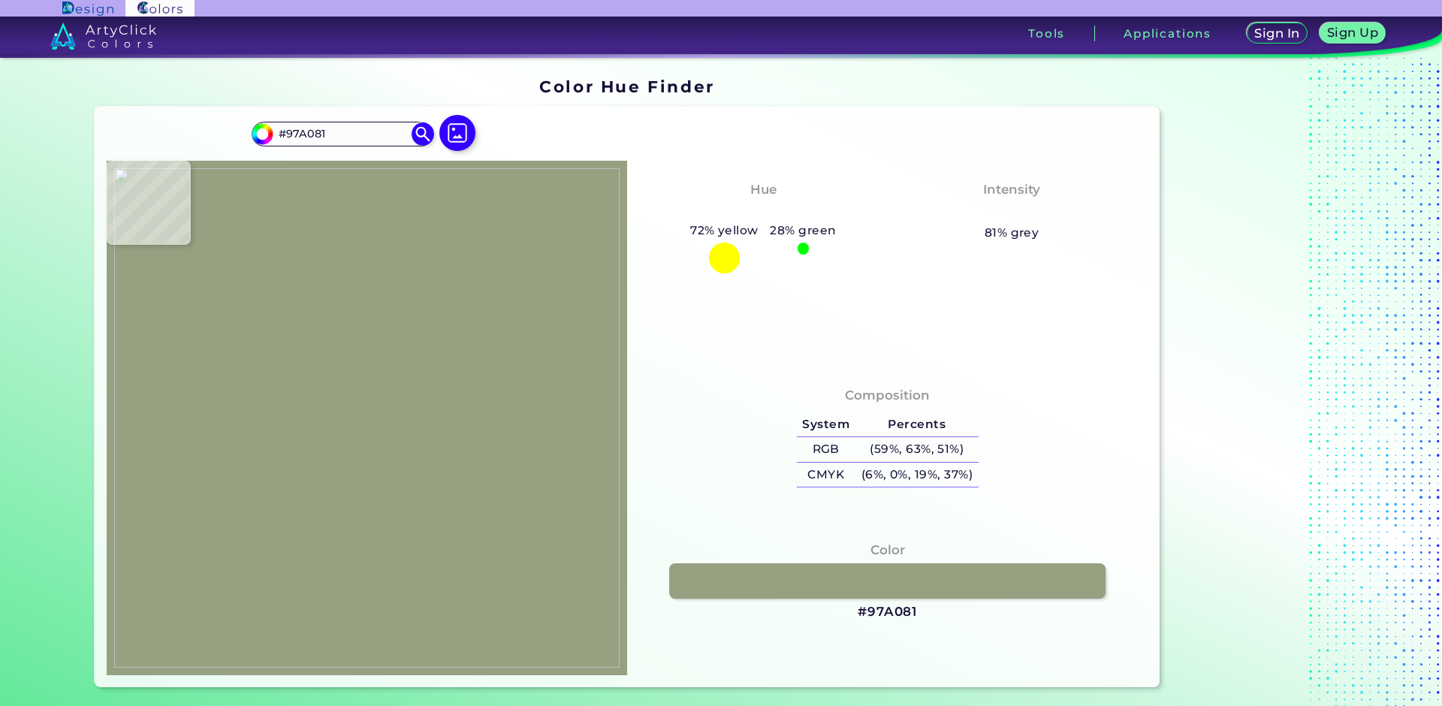
type input "#a1aa8b"
type input "#A1AA8B"
type input "#9aa387"
type input "#9AA387"
click at [425, 437] on img at bounding box center [366, 417] width 505 height 499
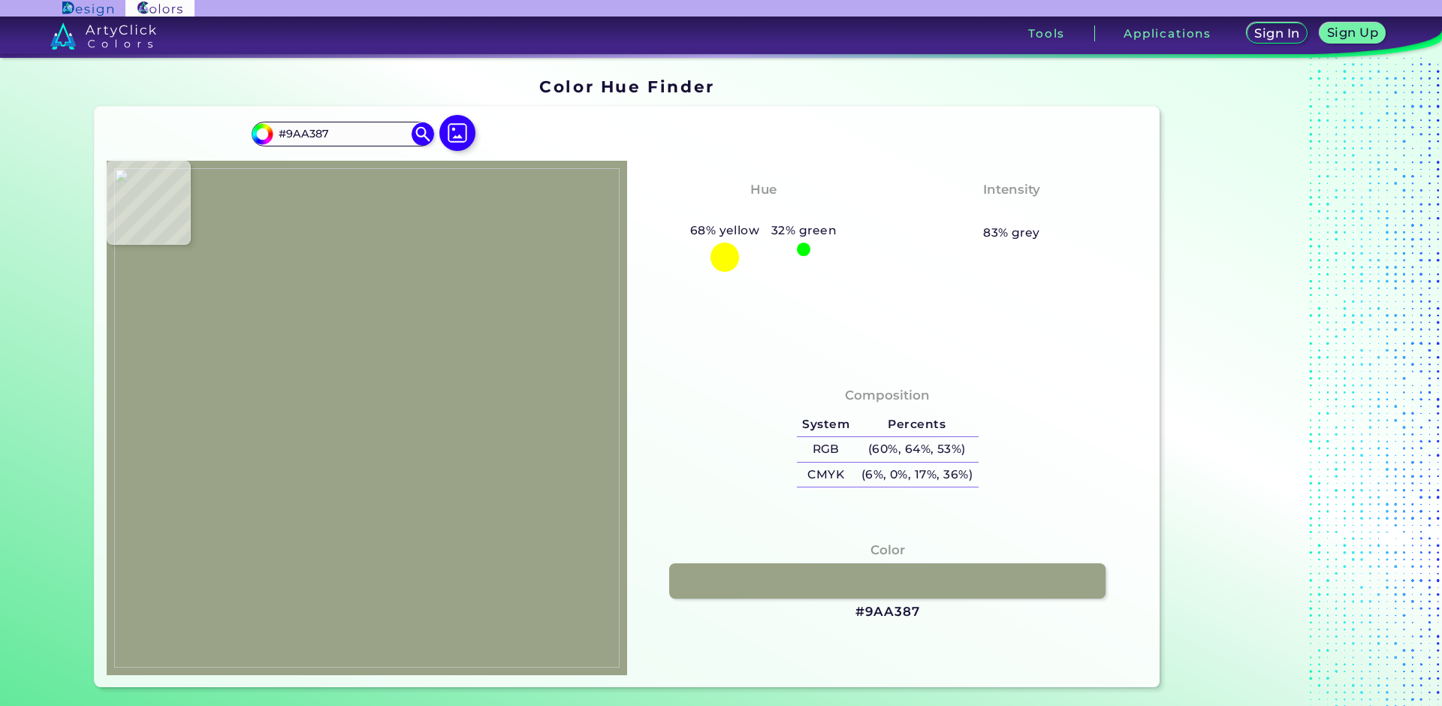
click at [425, 437] on img at bounding box center [366, 417] width 505 height 499
type input "#9fa88d"
type input "#9FA88D"
type input "#a4ad8f"
type input "#A4AD8F"
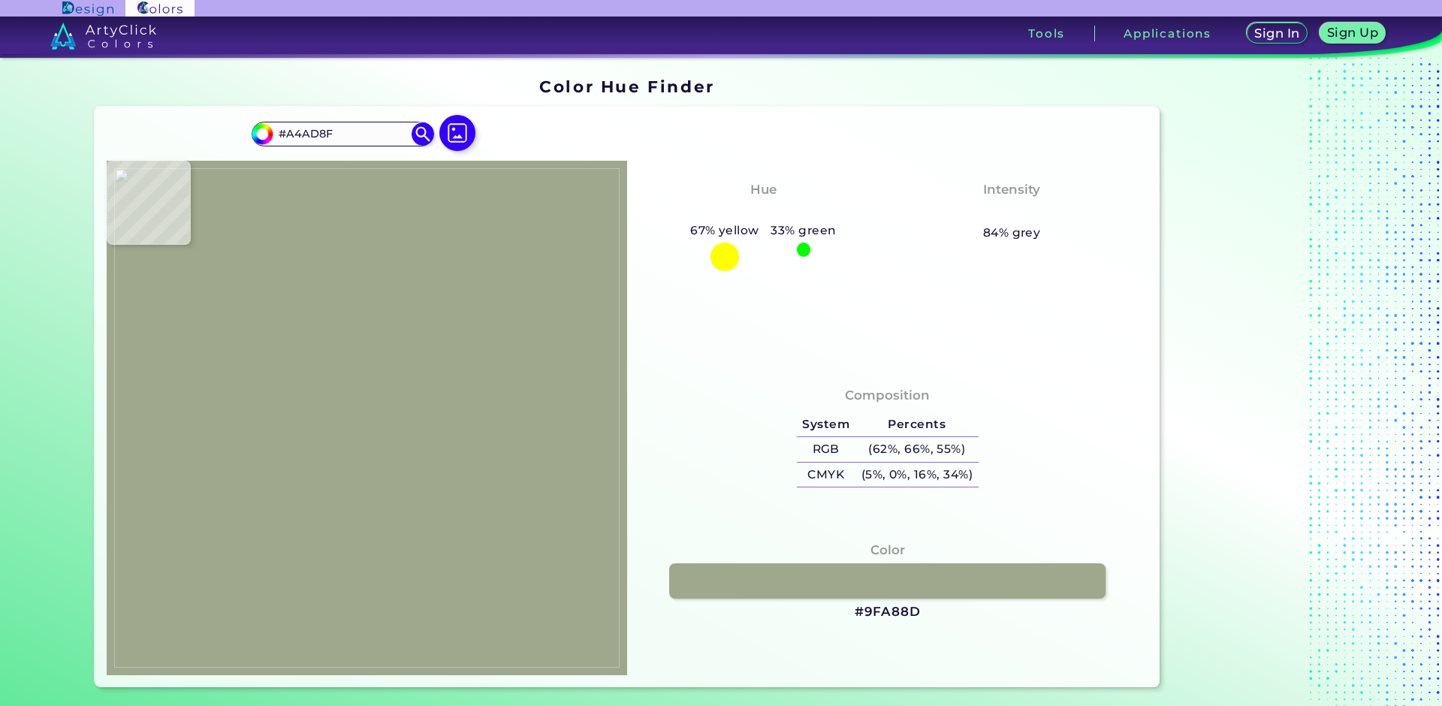
type input "#828c68"
type input "#828C68"
type input "#818c65"
type input "#818C65"
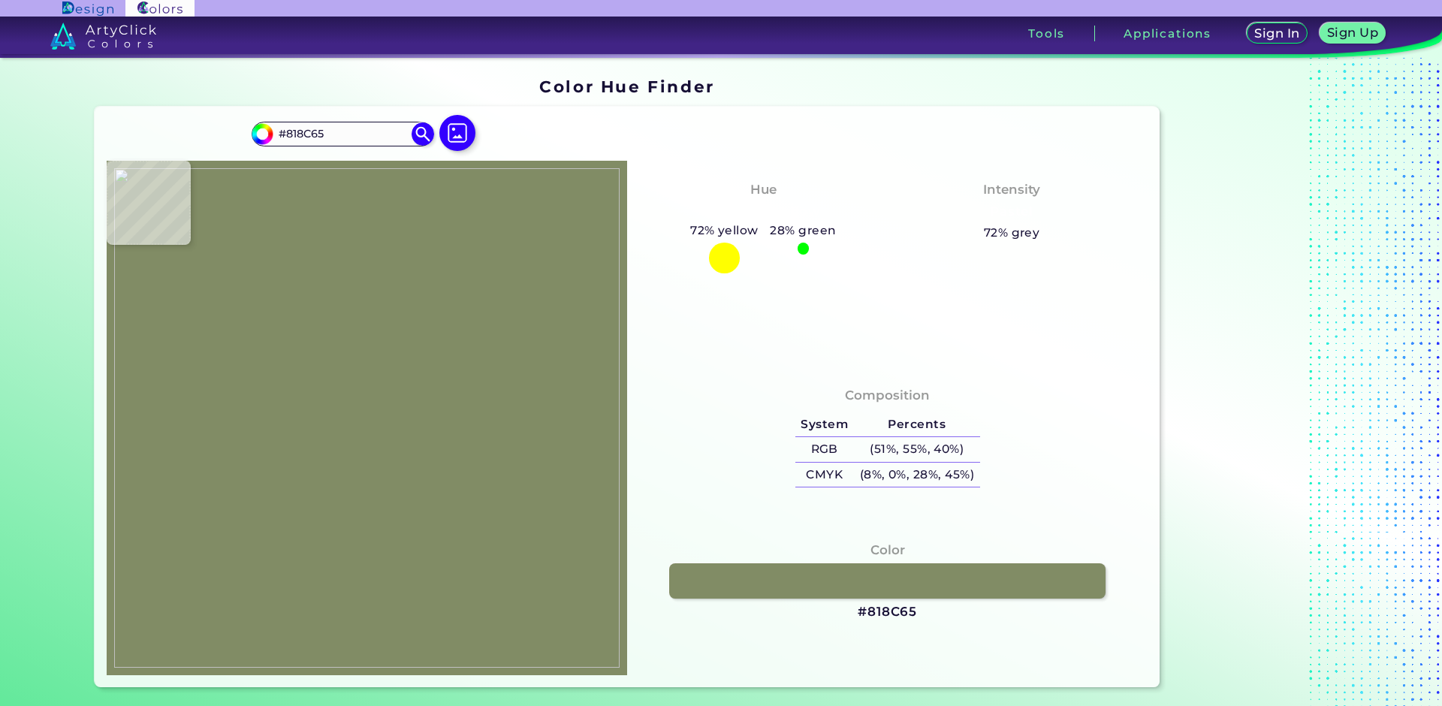
type input "#a5aa90"
type input "#A5AA90"
type input "#b9bba3"
type input "#B9BBA3"
type input "#a6a98e"
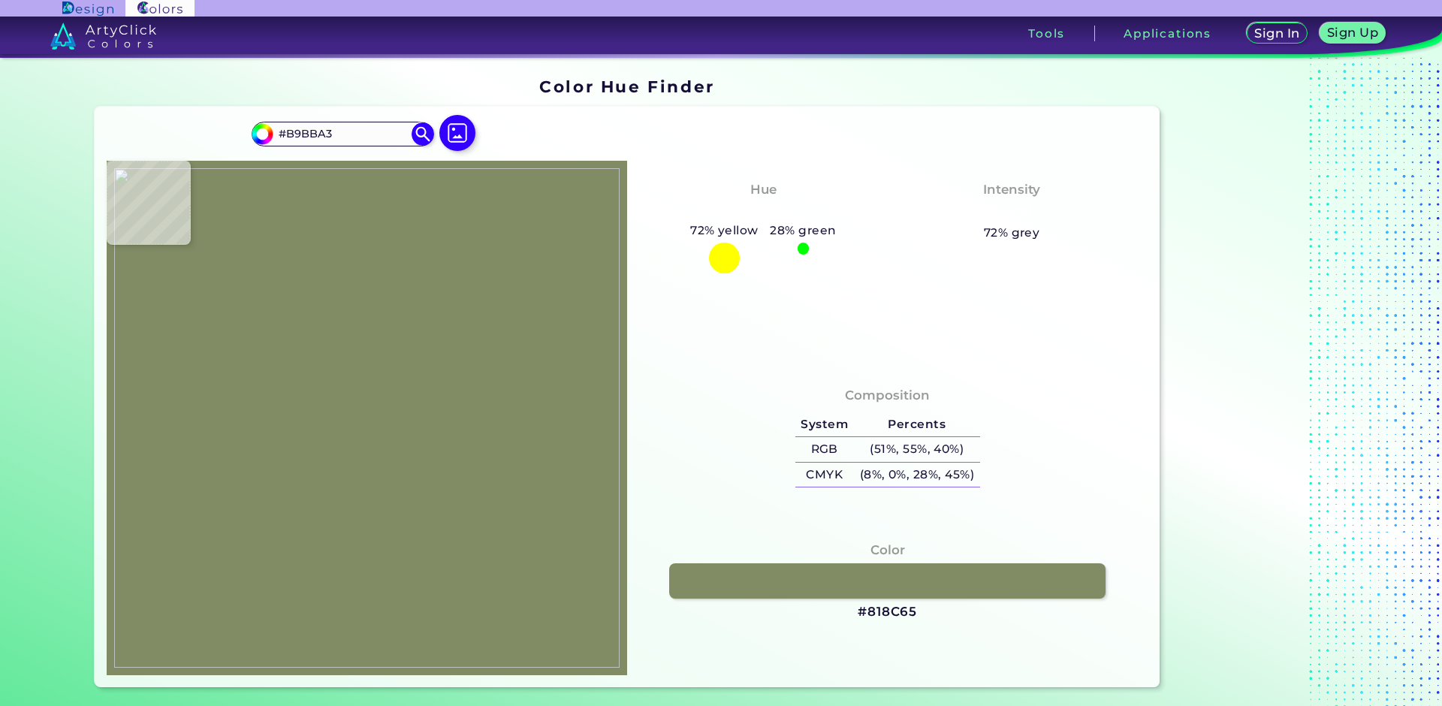
type input "#A6A98E"
type input "#888e6c"
type input "#888E6C"
type input "#7e8962"
type input "#7E8962"
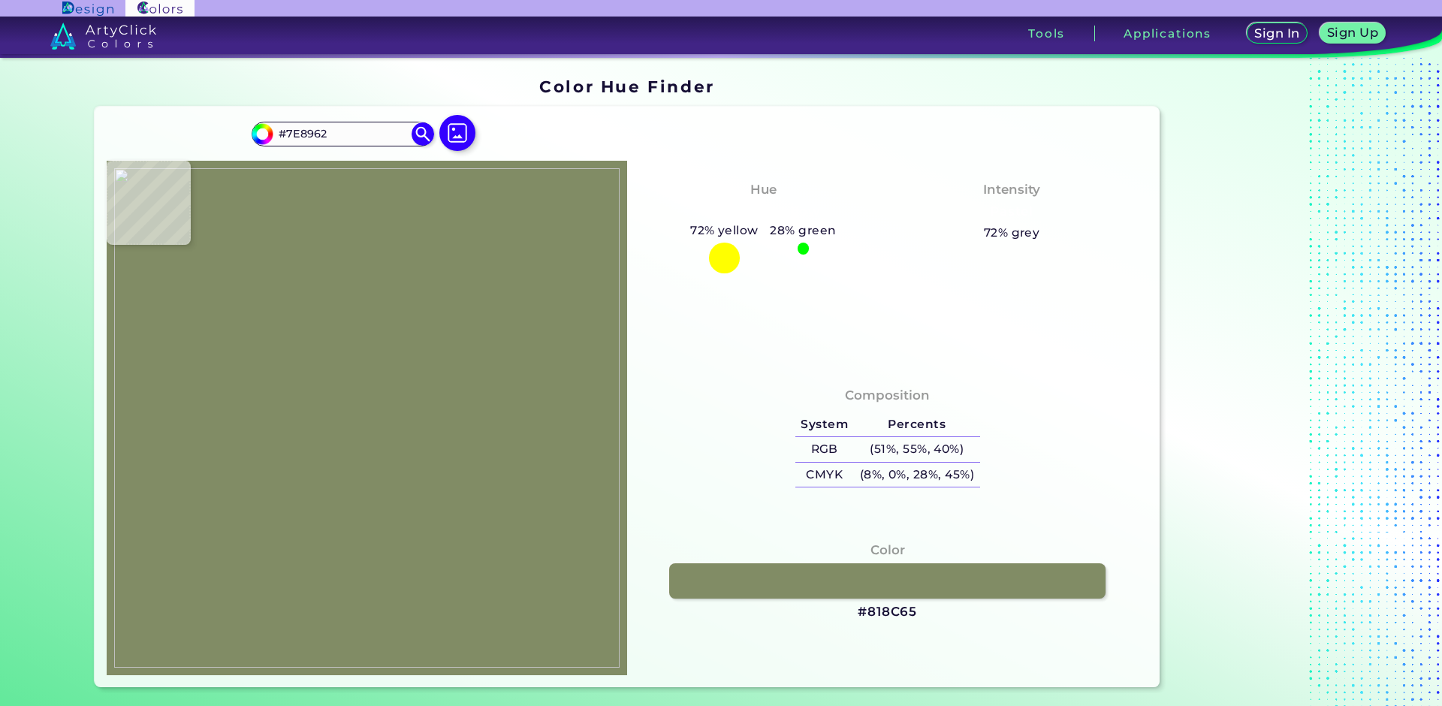
type input "#949e7b"
type input "#949E7B"
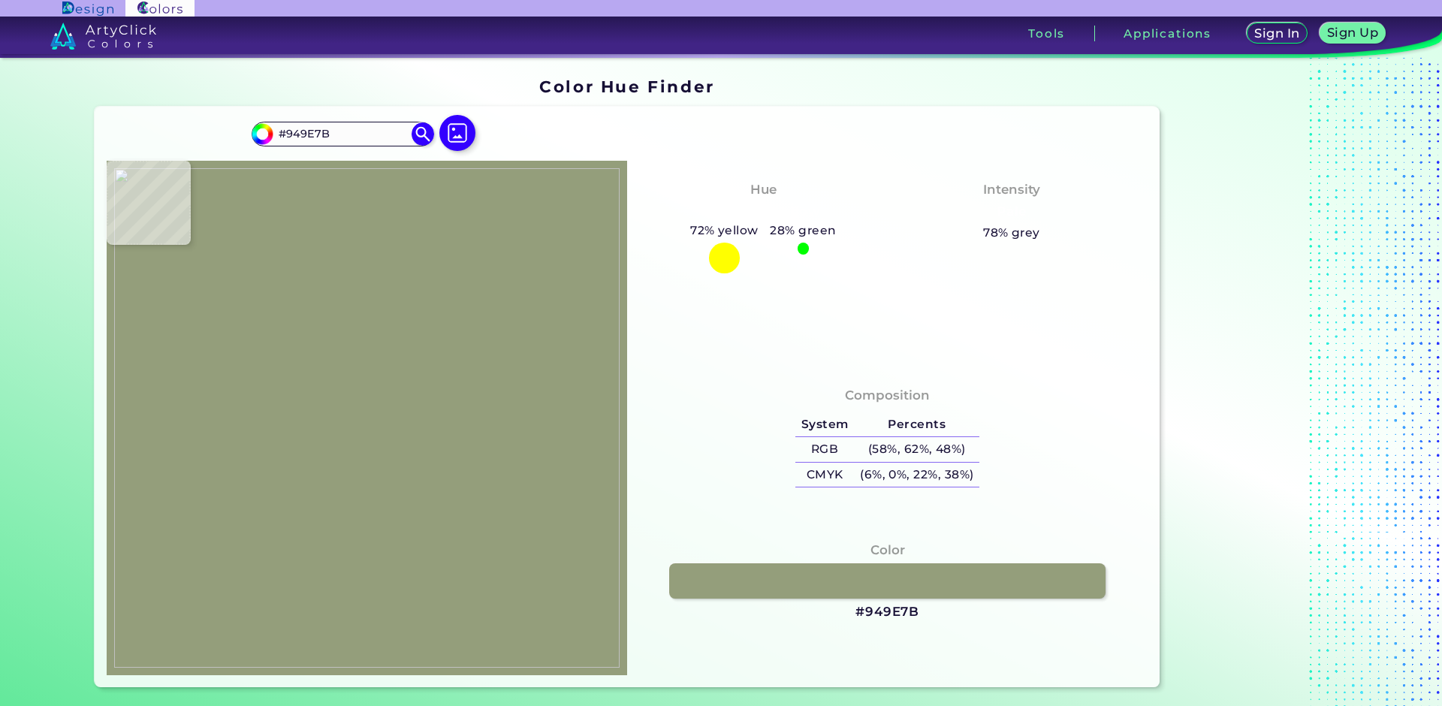
type input "#9da685"
type input "#9DA685"
type input "#a2ab8d"
type input "#A2AB8D"
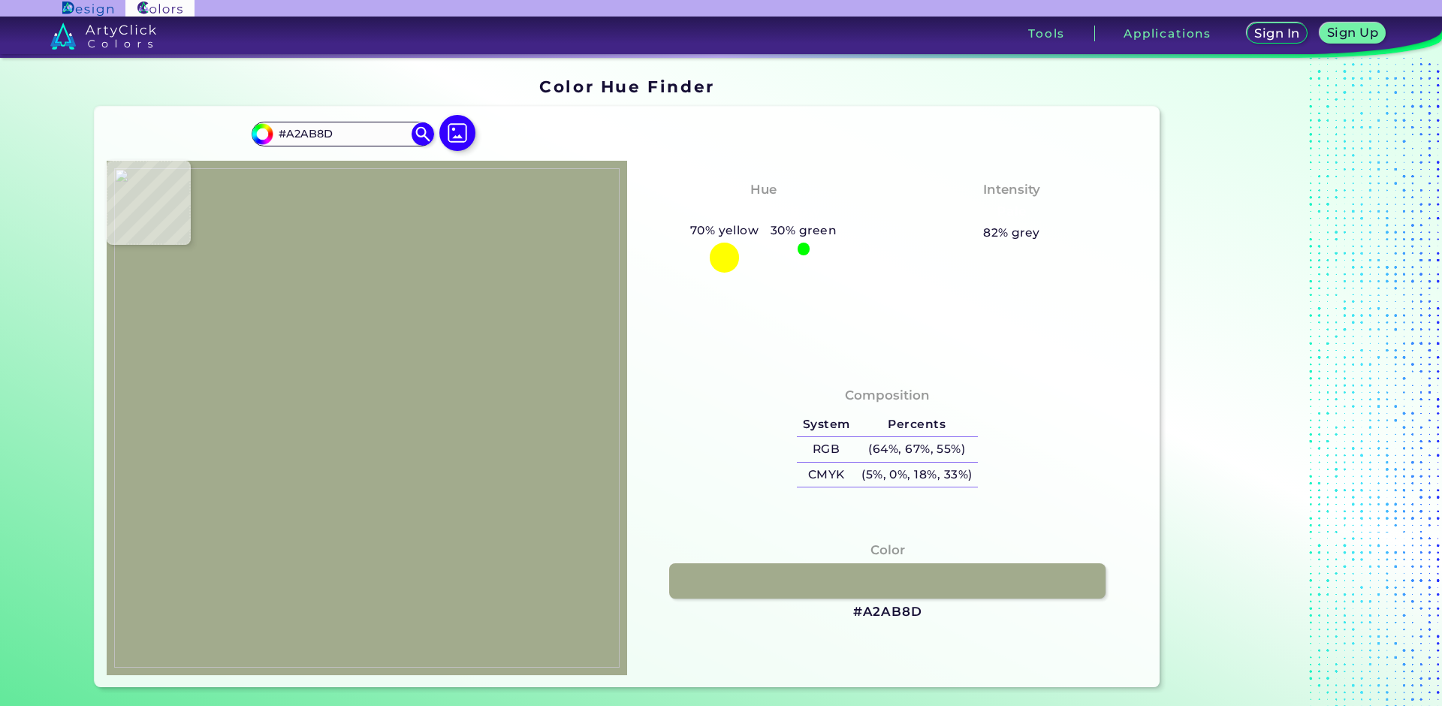
type input "#a4ad8f"
type input "#A4AD8F"
type input "#9ea886"
type input "#9EA886"
type input "#a1aa8c"
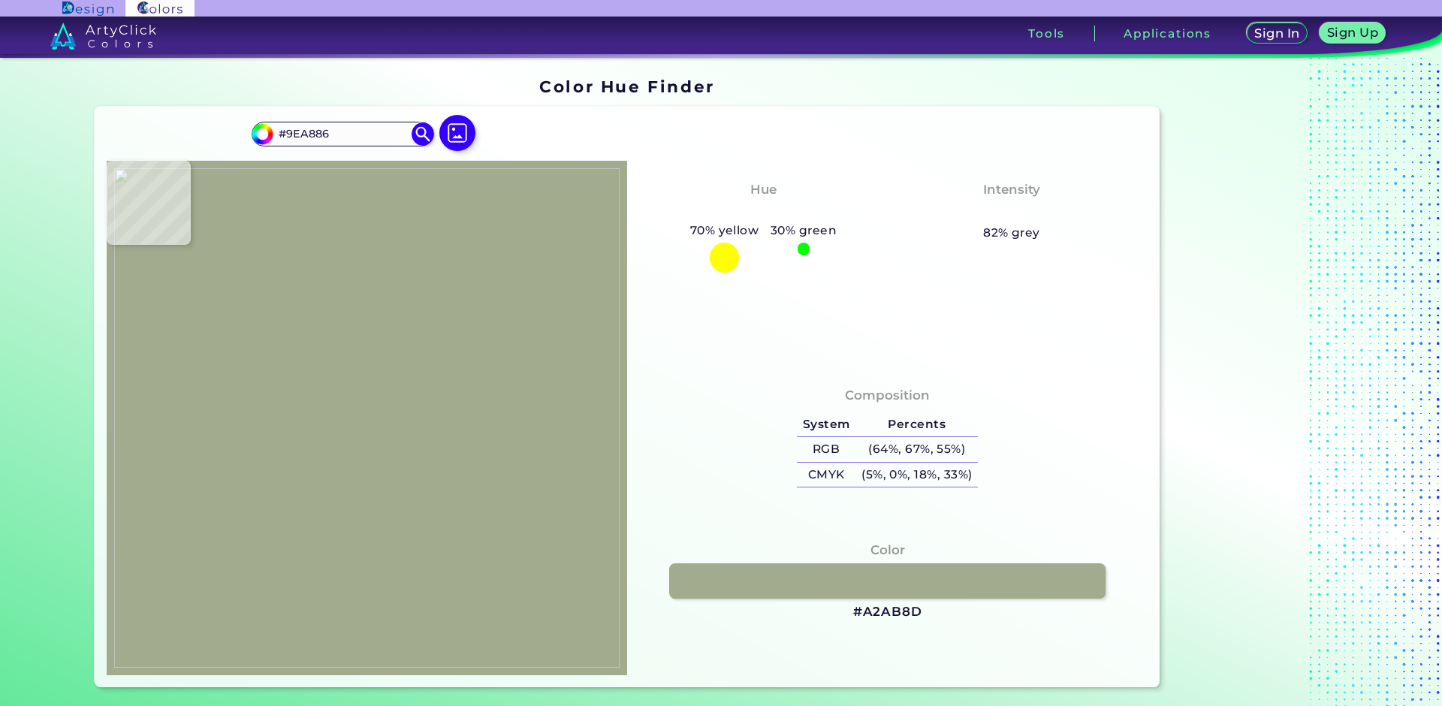
type input "#A1AA8C"
click at [430, 448] on img at bounding box center [366, 417] width 505 height 499
type input "#a7b091"
type input "#A7B091"
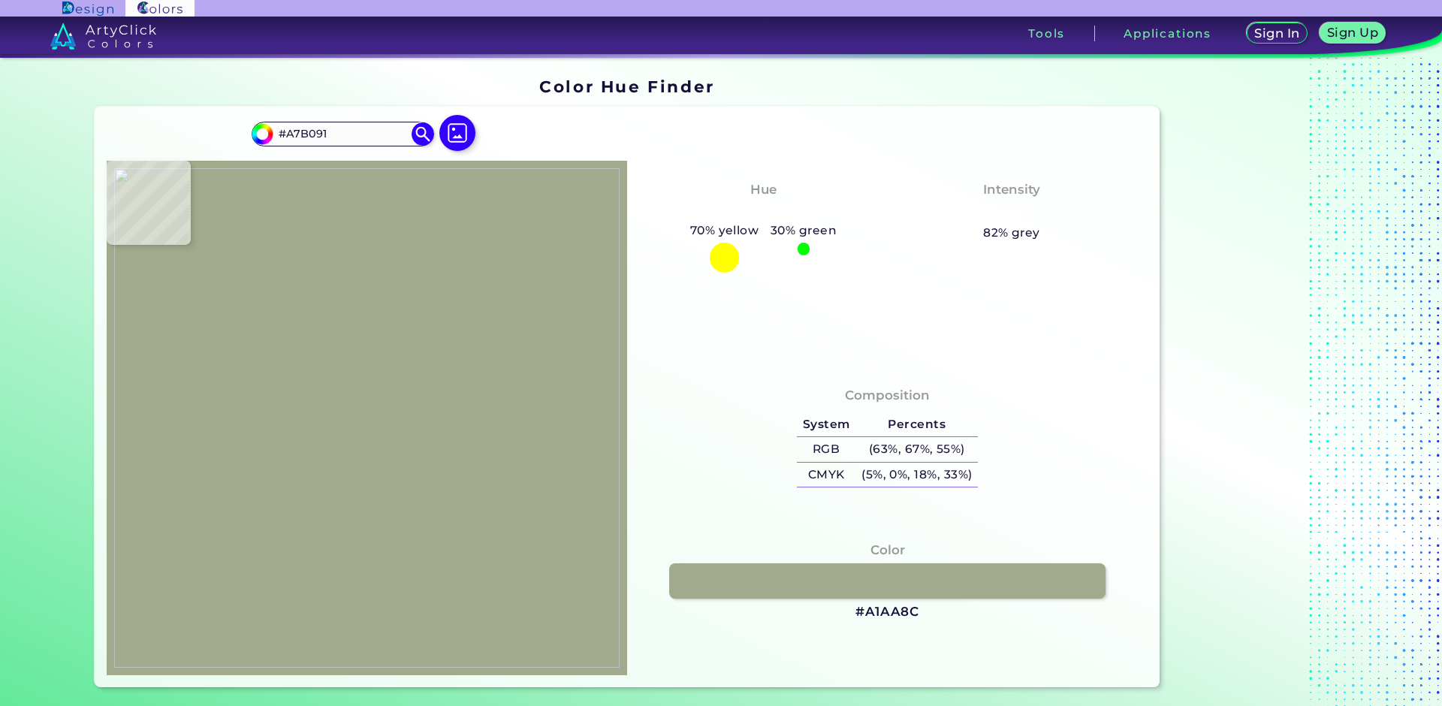
type input "#99a381"
type input "#99A381"
type input "#a0a786"
type input "#A0A786"
type input "#b1b79a"
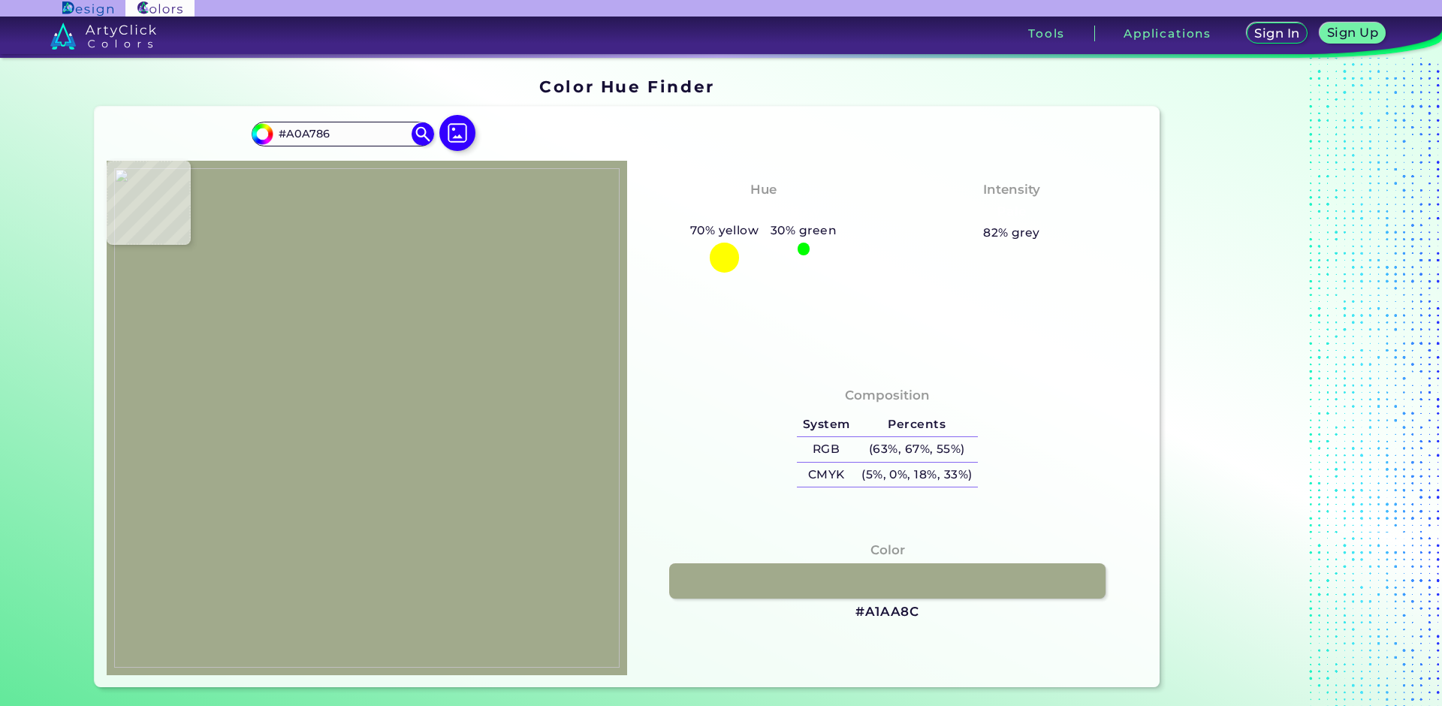
type input "#B1B79A"
type input "#9fa888"
type input "#9FA888"
type input "#7e856a"
type input "#7E856A"
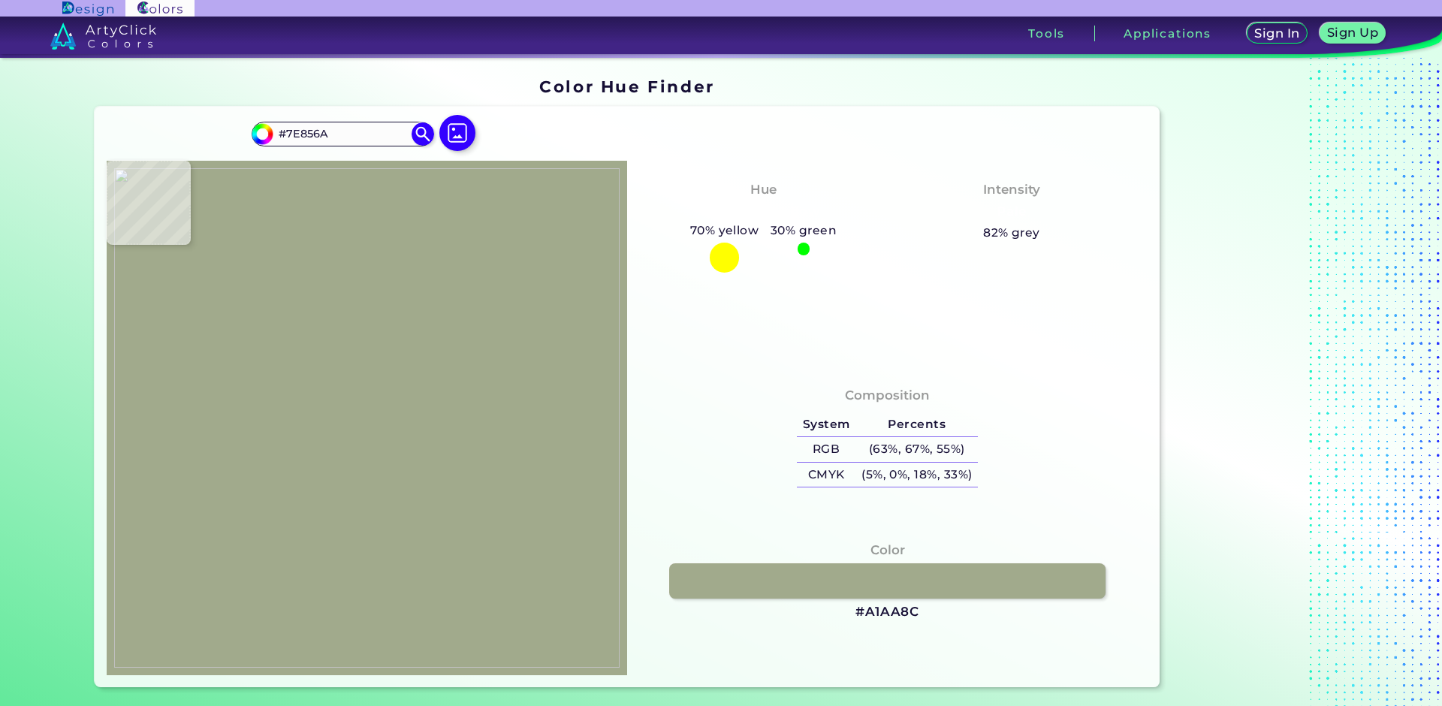
type input "#949982"
type input "#ffffff"
type input "#FFFFFF"
type input "#000000"
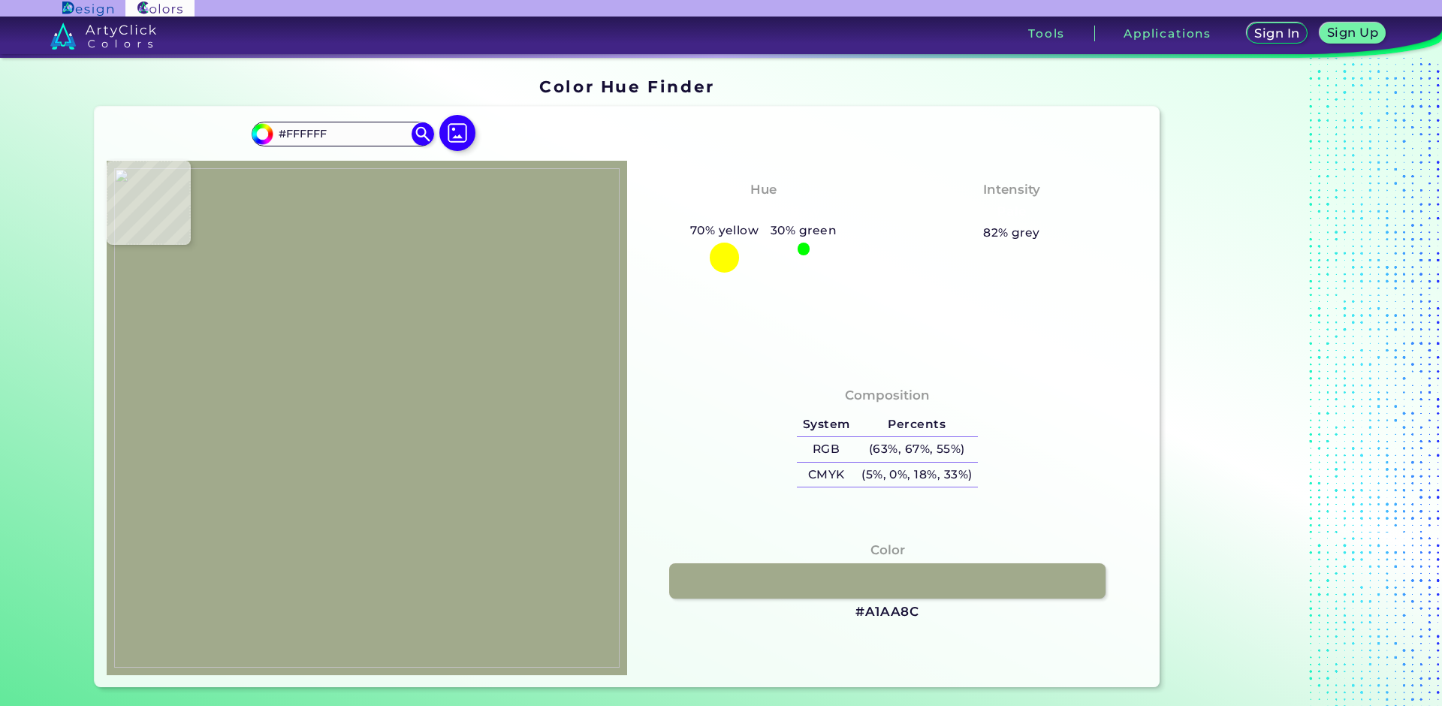
type input "#000000"
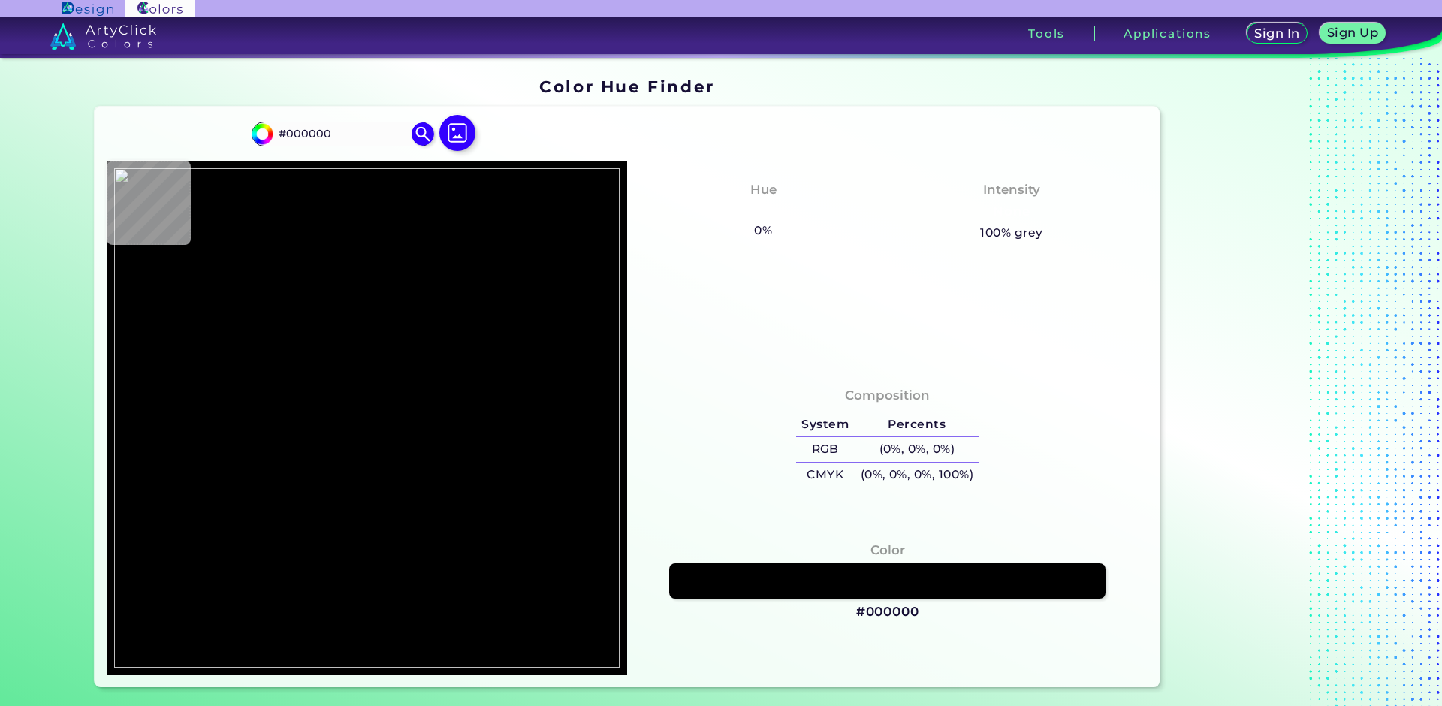
type input "#ffffff"
type input "#FFFFFF"
type input "#808868"
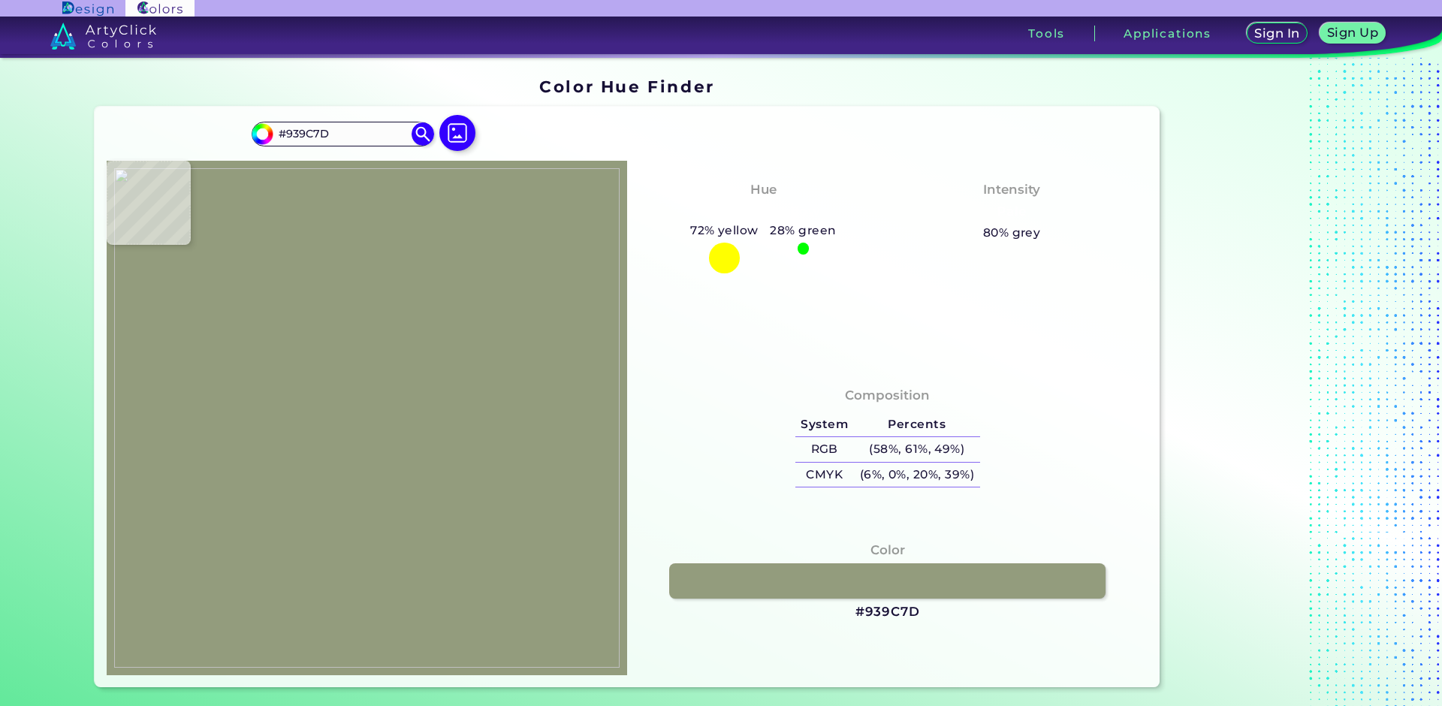
click at [443, 498] on img at bounding box center [366, 417] width 505 height 499
click at [431, 481] on img at bounding box center [366, 417] width 505 height 499
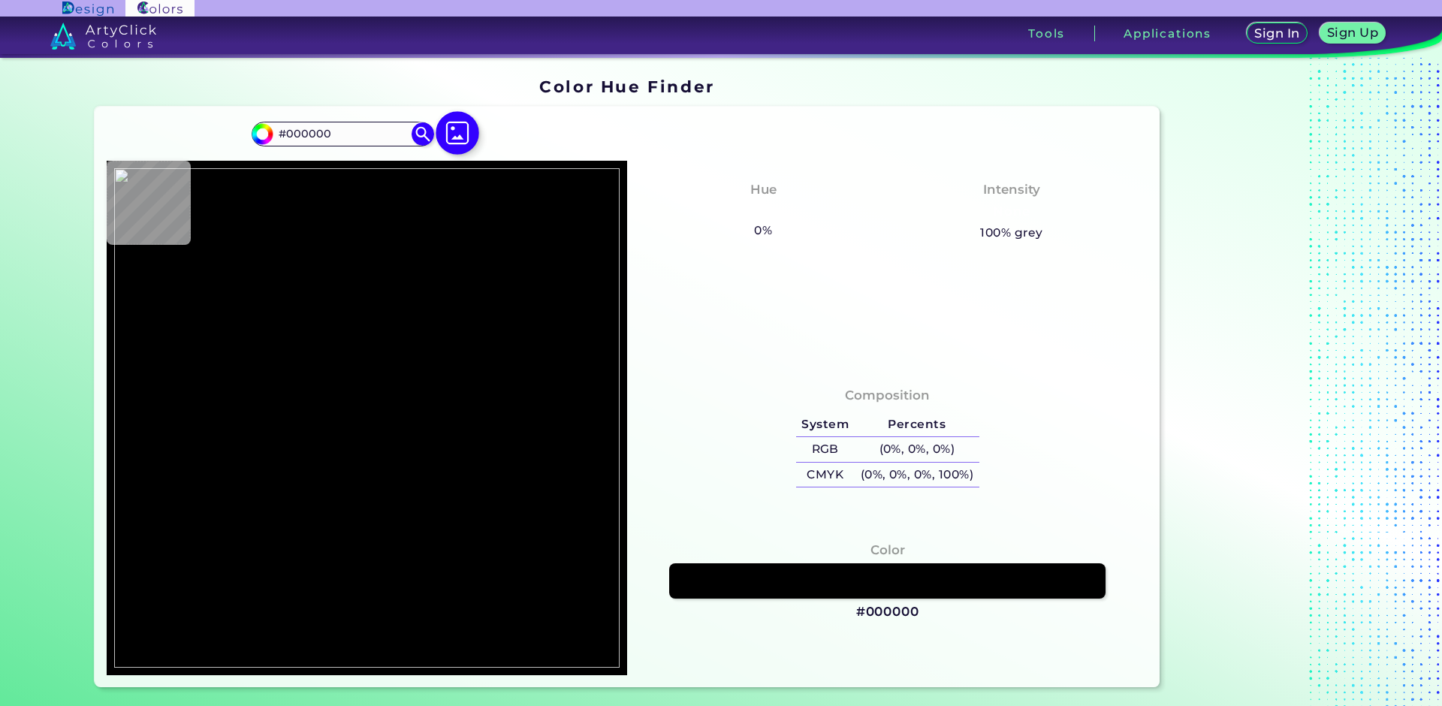
click at [464, 122] on img at bounding box center [457, 133] width 44 height 44
click at [0, 0] on input "file" at bounding box center [0, 0] width 0 height 0
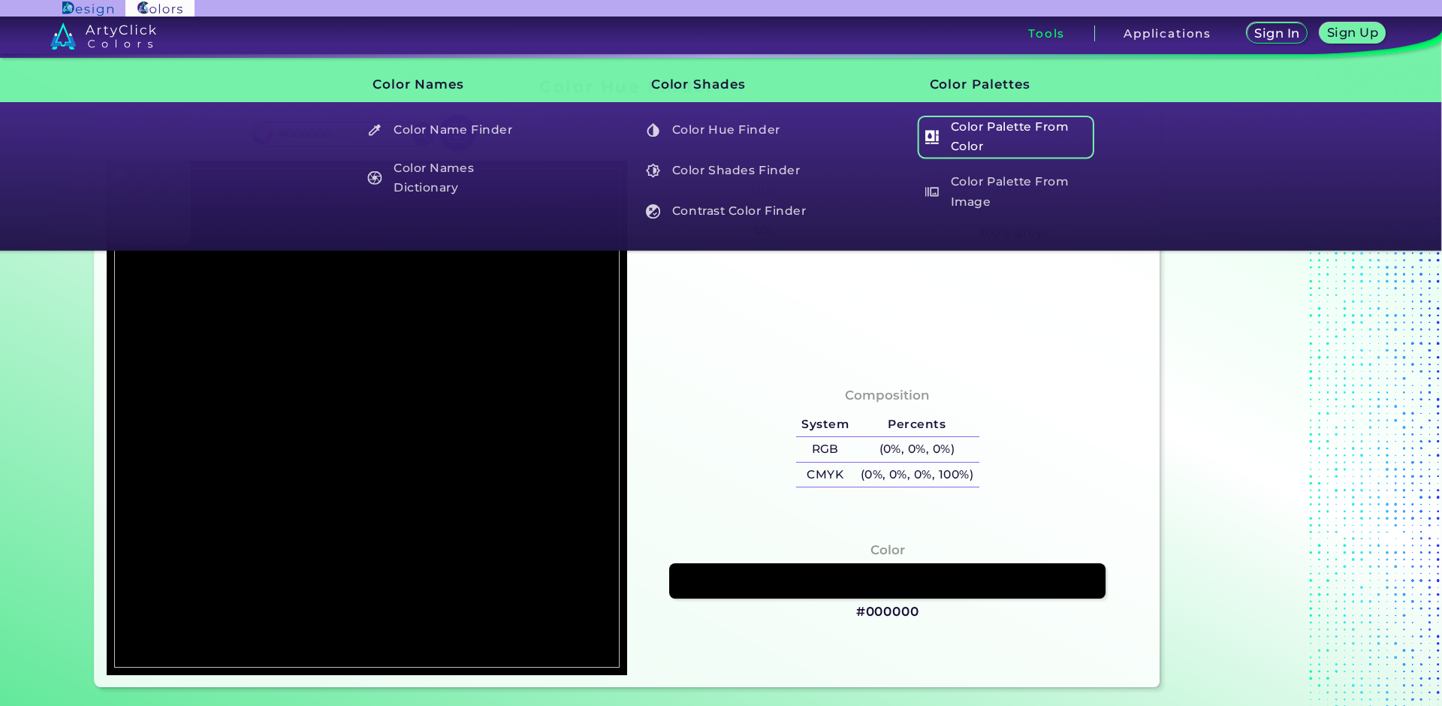
click at [971, 128] on h5 "Color Palette From Color" at bounding box center [1005, 137] width 176 height 43
